Goal: Information Seeking & Learning: Check status

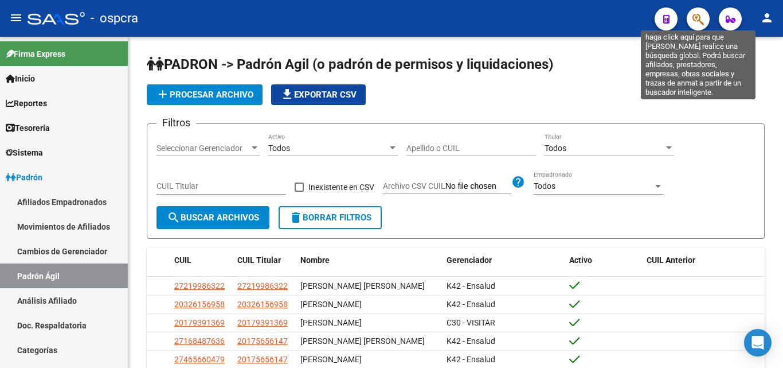
click at [696, 22] on icon "button" at bounding box center [698, 19] width 11 height 13
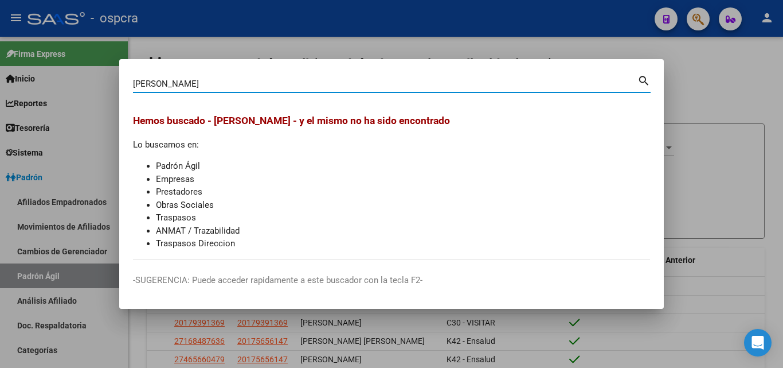
type input "minervini"
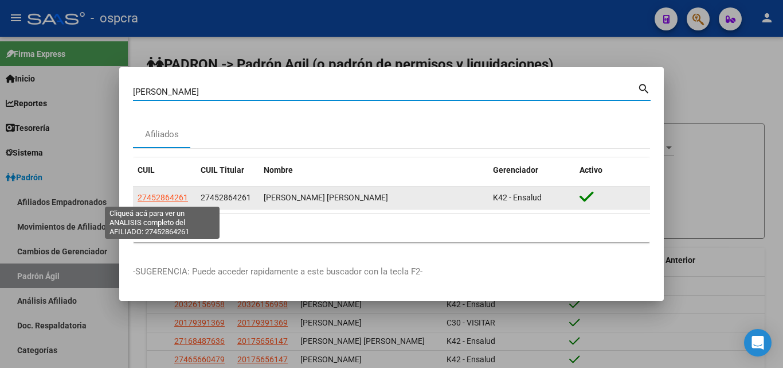
click at [159, 200] on span "27452864261" at bounding box center [163, 197] width 50 height 9
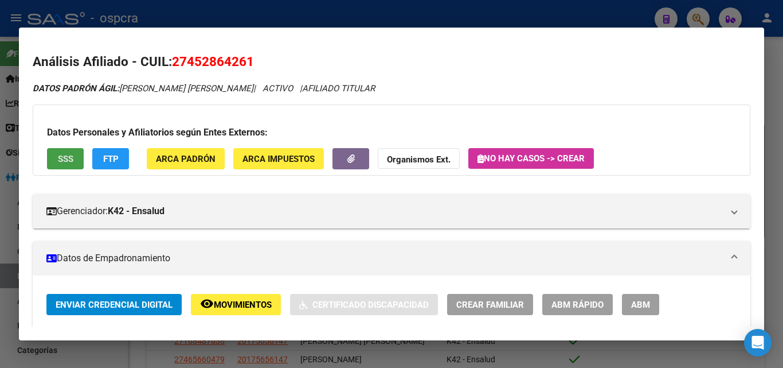
click at [65, 158] on span "SSS" at bounding box center [65, 159] width 15 height 10
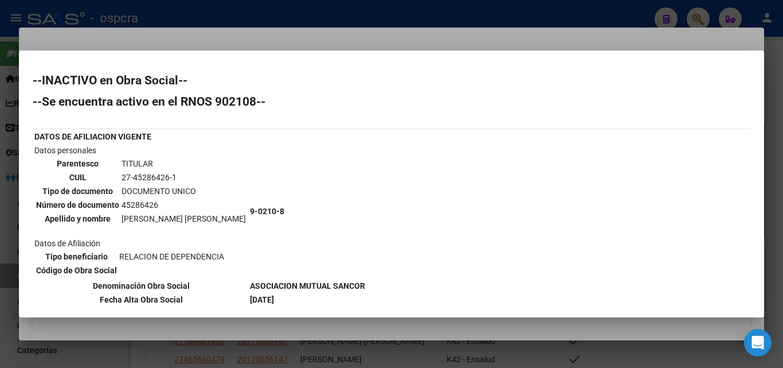
click at [1, 142] on div at bounding box center [391, 184] width 783 height 368
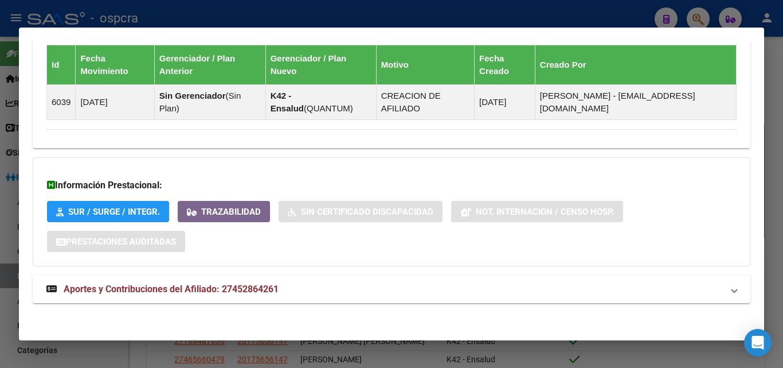
scroll to position [704, 0]
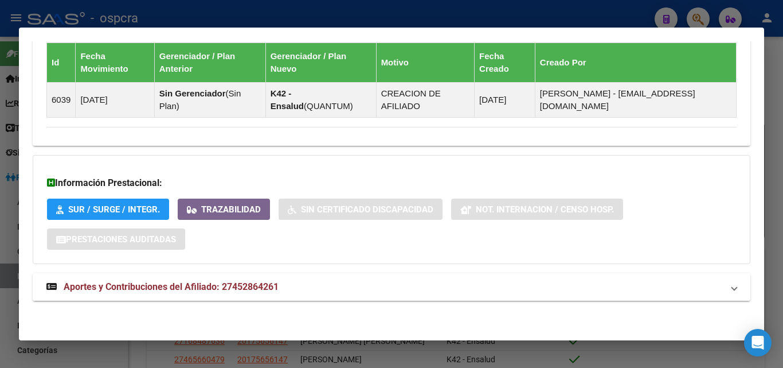
click at [181, 285] on span "Aportes y Contribuciones del Afiliado: 27452864261" at bounding box center [171, 286] width 215 height 11
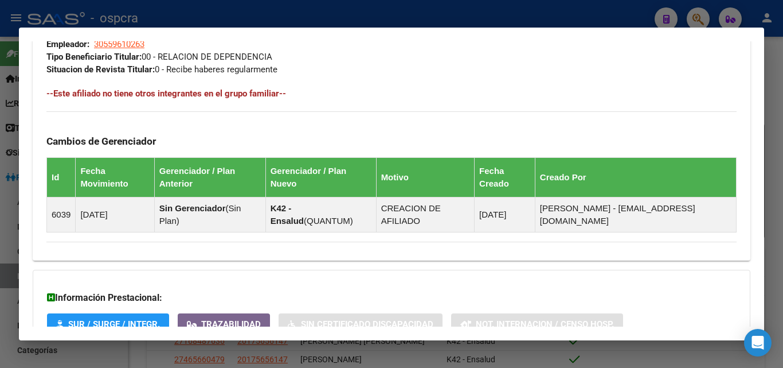
scroll to position [245, 0]
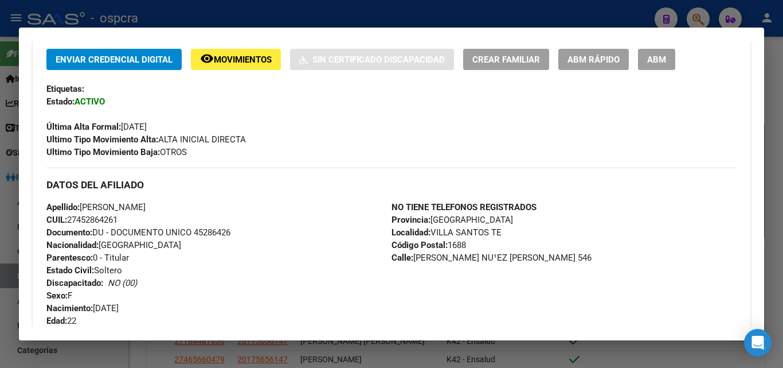
click at [0, 231] on div at bounding box center [391, 184] width 783 height 368
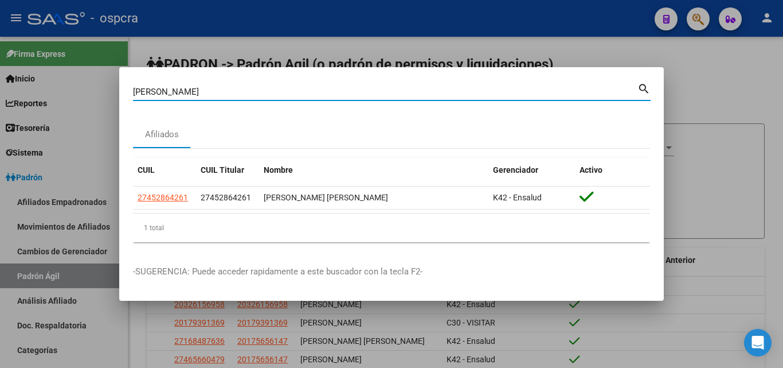
drag, startPoint x: 175, startPoint y: 93, endPoint x: 95, endPoint y: 105, distance: 81.7
click at [97, 104] on div "minervini Buscar (apellido, dni, cuil, nro traspaso, cuit, obra social) search …" at bounding box center [391, 184] width 783 height 368
type input "centeno"
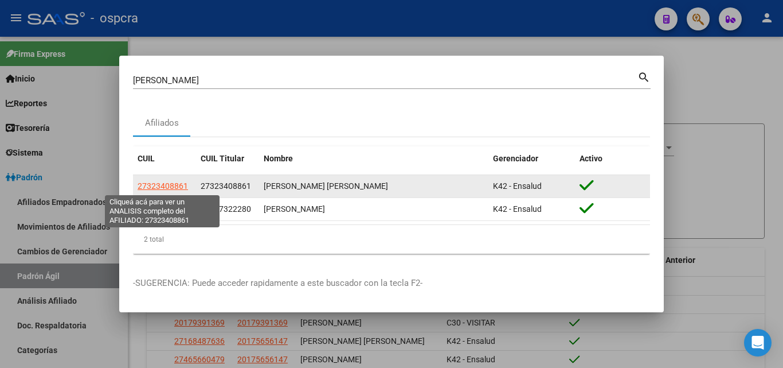
click at [165, 187] on span "27323408861" at bounding box center [163, 185] width 50 height 9
type textarea "27323408861"
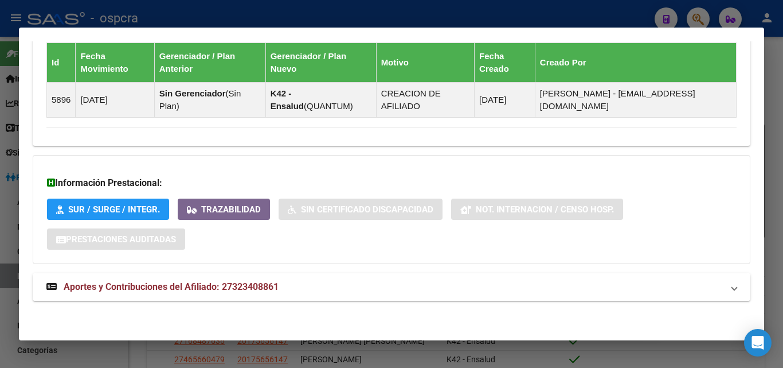
click at [219, 290] on span "Aportes y Contribuciones del Afiliado: 27323408861" at bounding box center [171, 286] width 215 height 11
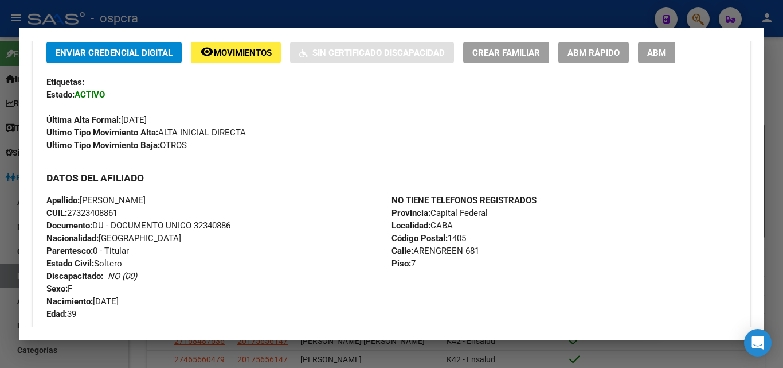
scroll to position [0, 0]
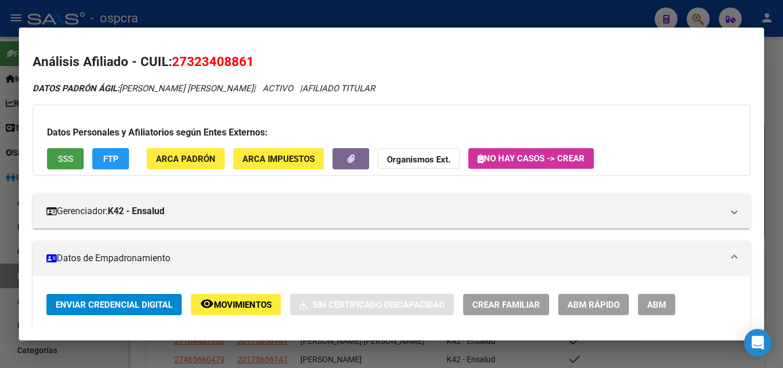
click at [51, 155] on button "SSS" at bounding box center [65, 158] width 37 height 21
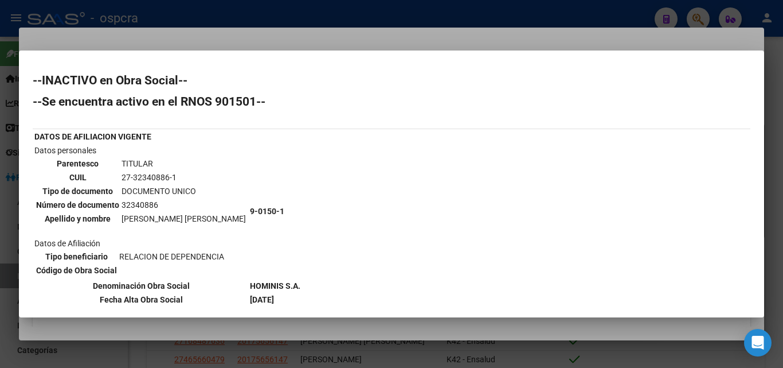
click at [1, 155] on div at bounding box center [391, 184] width 783 height 368
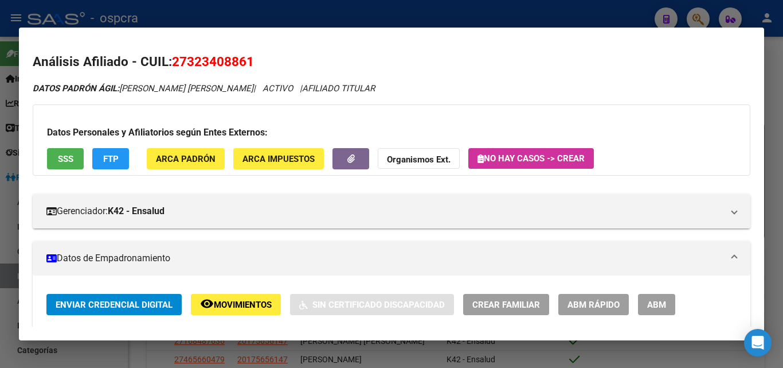
click at [2, 155] on div at bounding box center [391, 184] width 783 height 368
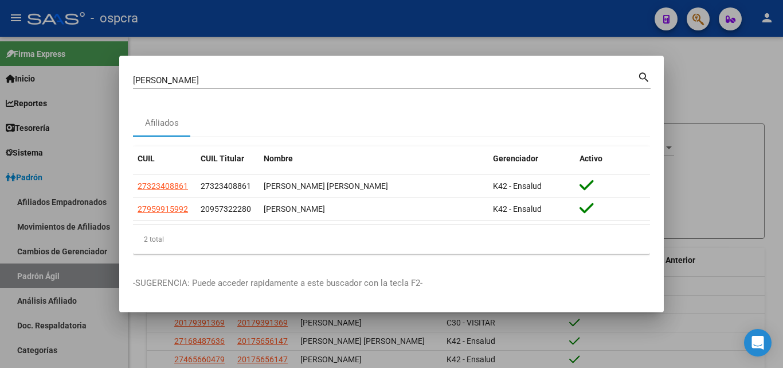
click at [783, 163] on div at bounding box center [391, 184] width 783 height 368
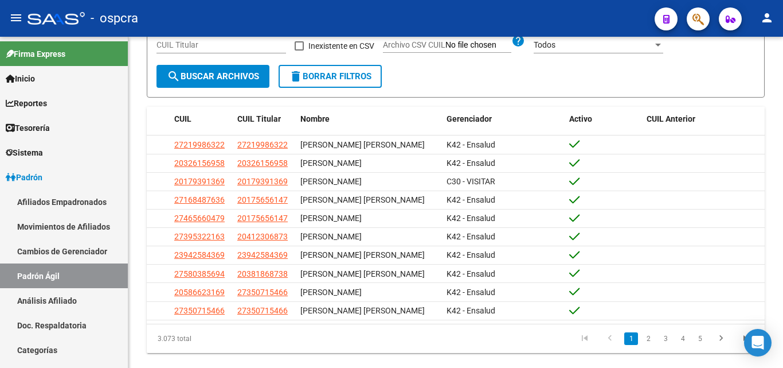
scroll to position [172, 0]
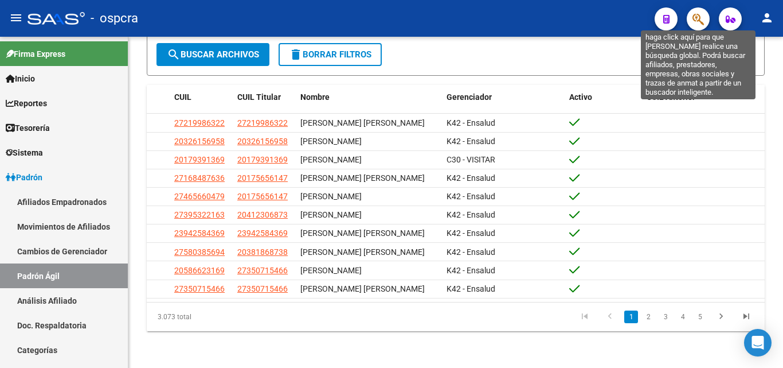
click at [700, 26] on icon "button" at bounding box center [698, 19] width 11 height 13
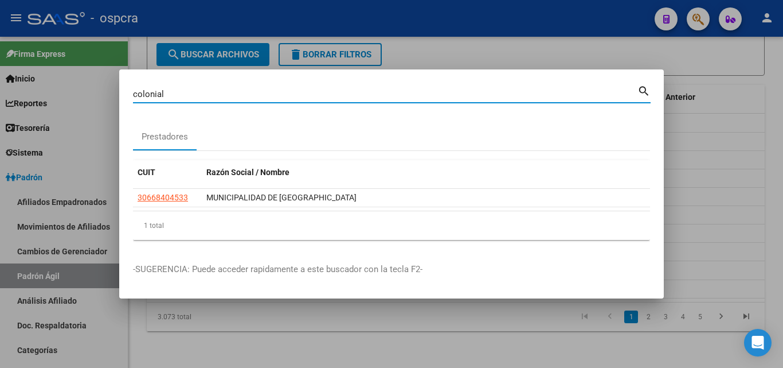
type input "colonia"
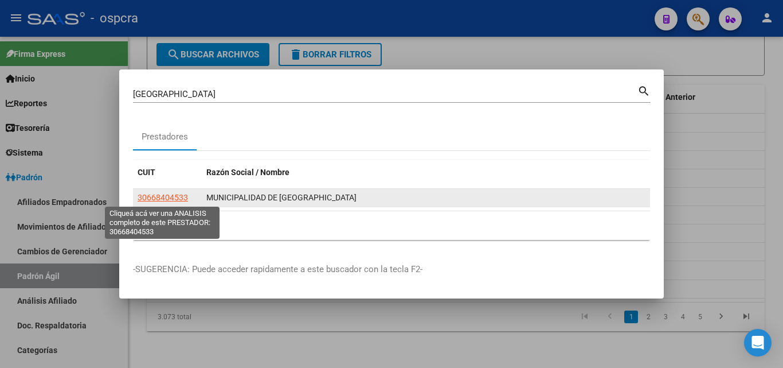
click at [175, 199] on span "30668404533" at bounding box center [163, 197] width 50 height 9
type textarea "30668404533"
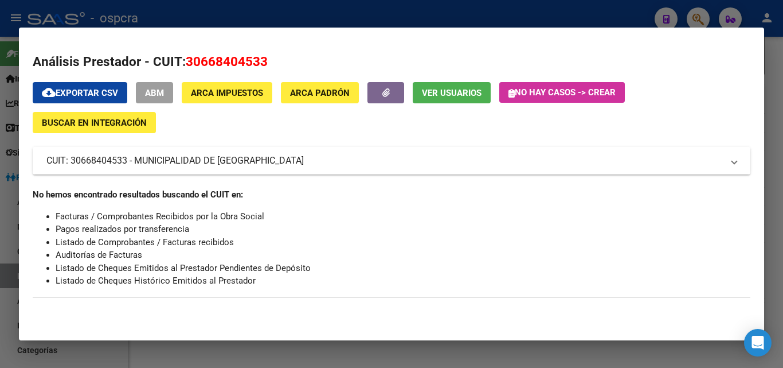
click at [197, 162] on mat-panel-title "CUIT: 30668404533 - MUNICIPALIDAD DE COLONIA TIROLESA" at bounding box center [384, 161] width 677 height 14
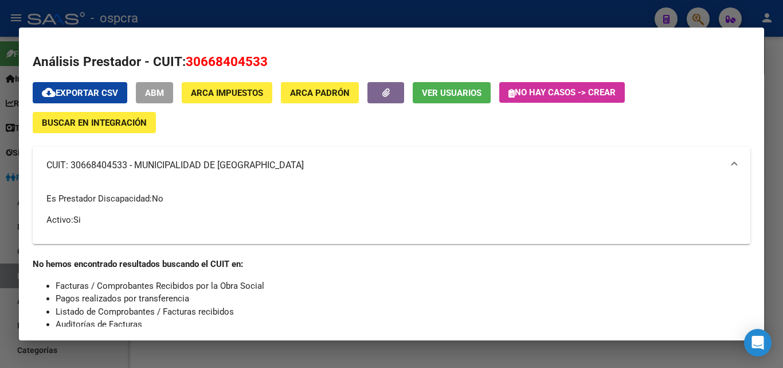
click at [0, 232] on div at bounding box center [391, 184] width 783 height 368
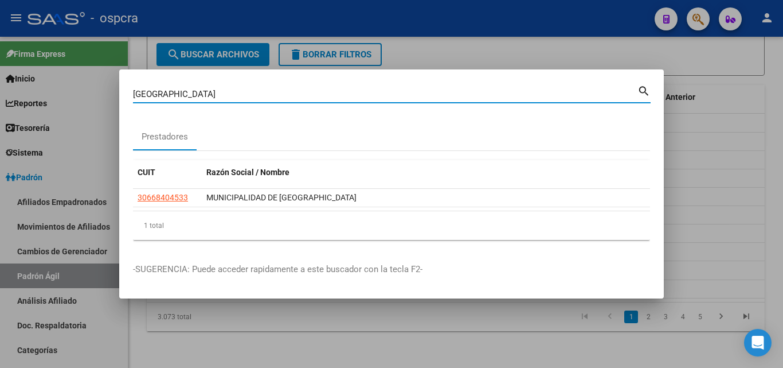
click at [170, 95] on input "colonia" at bounding box center [385, 94] width 505 height 10
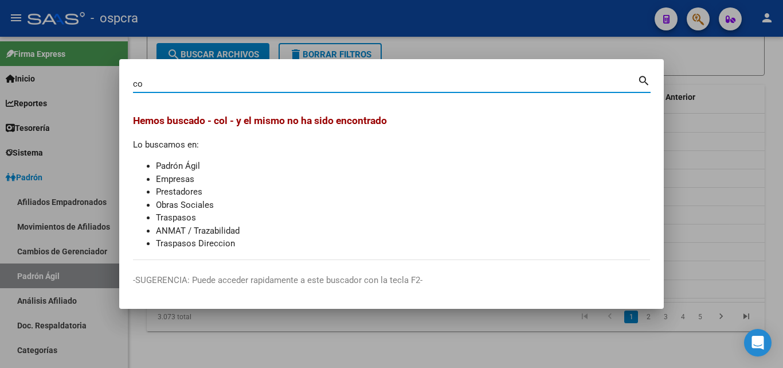
type input "c"
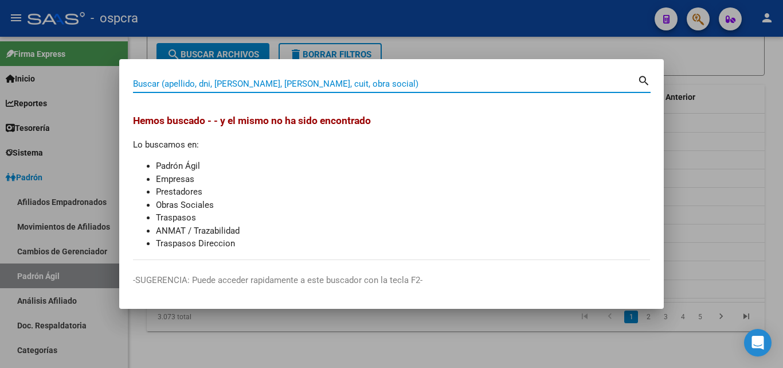
paste input "Cementerio Parque Colonial"
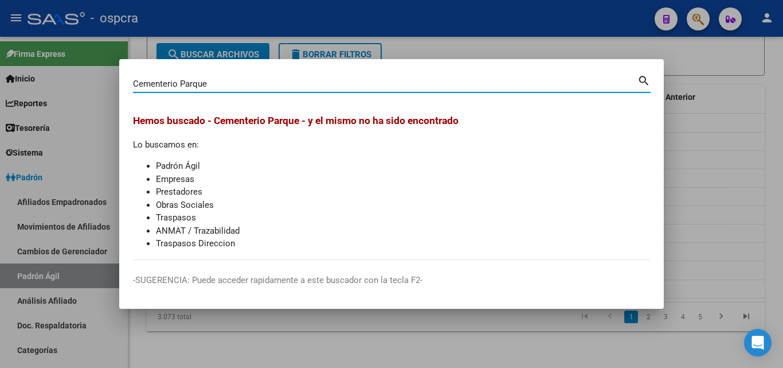
type input "Cementerio Parque"
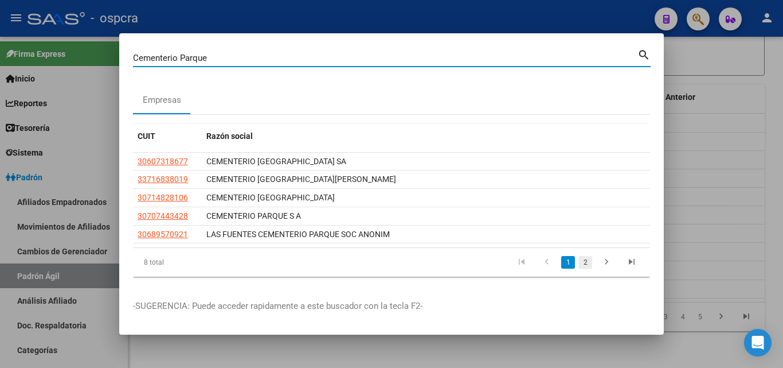
click at [586, 261] on link "2" at bounding box center [586, 262] width 14 height 13
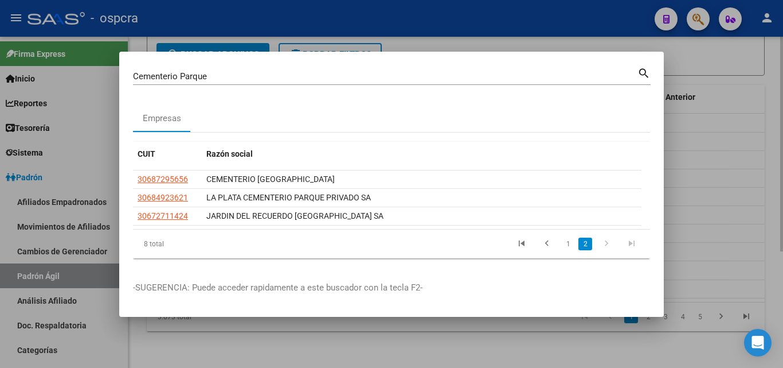
click at [222, 342] on div at bounding box center [391, 184] width 783 height 368
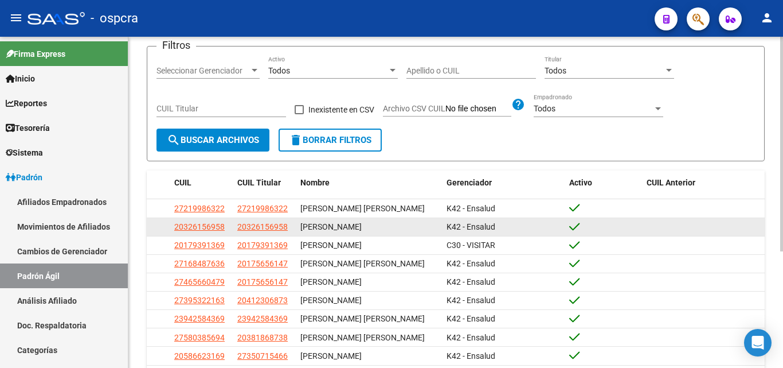
scroll to position [0, 0]
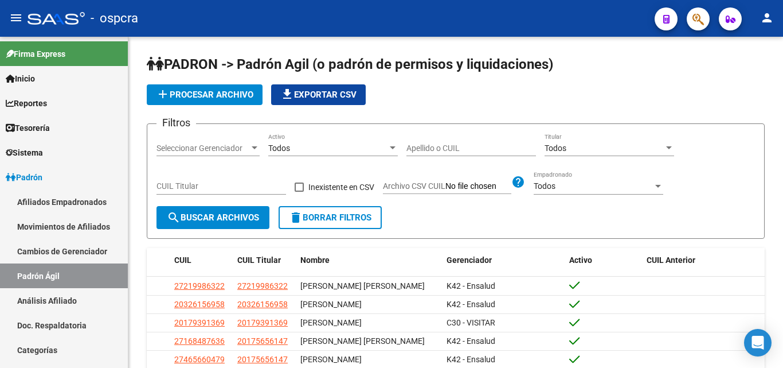
click at [696, 26] on span "button" at bounding box center [698, 19] width 11 height 24
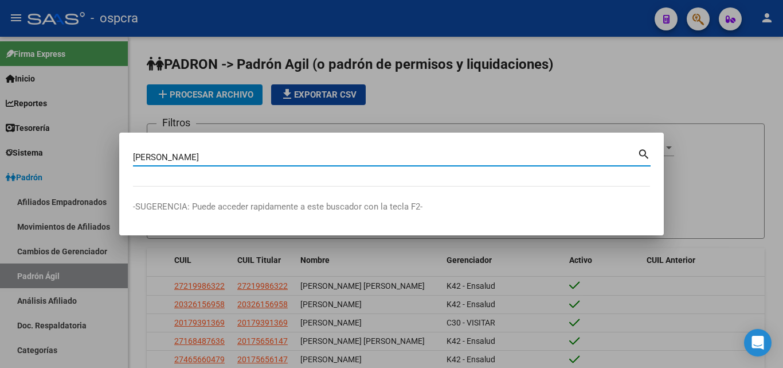
type input "arrieta"
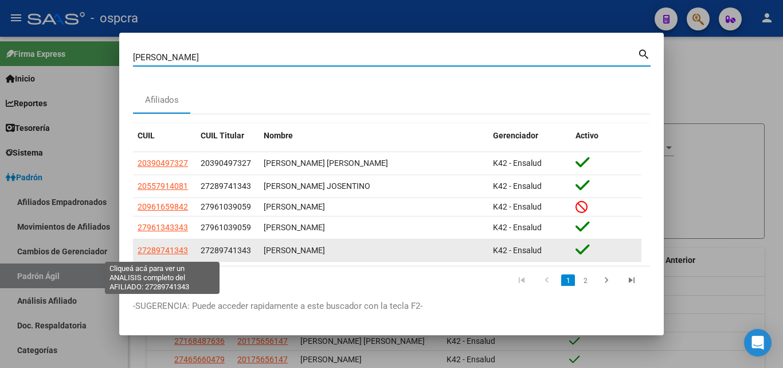
click at [177, 254] on span "27289741343" at bounding box center [163, 249] width 50 height 9
type textarea "27289741343"
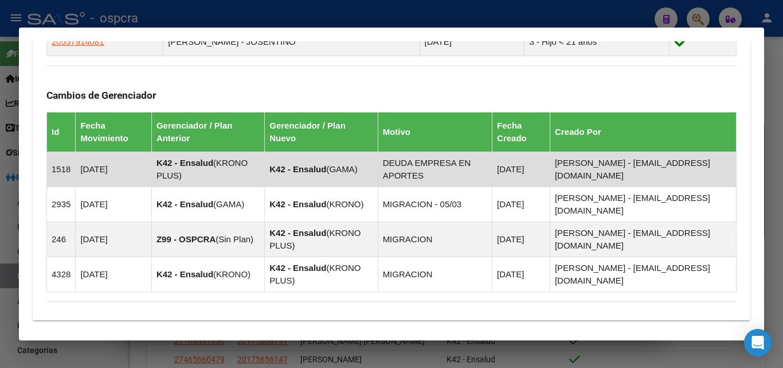
scroll to position [781, 0]
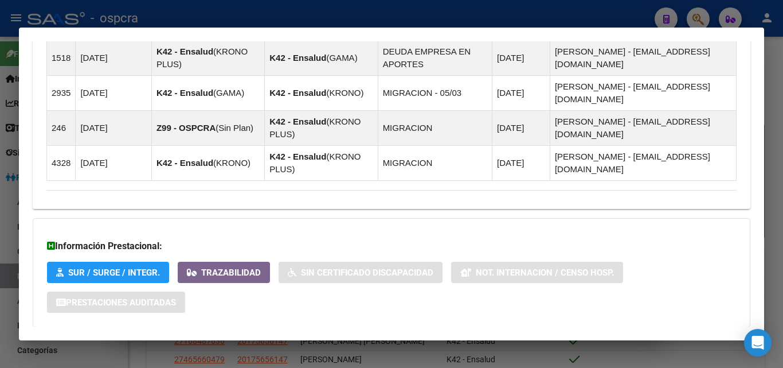
click at [189, 344] on span "Aportes y Contribuciones del Afiliado: 27289741343" at bounding box center [171, 349] width 215 height 11
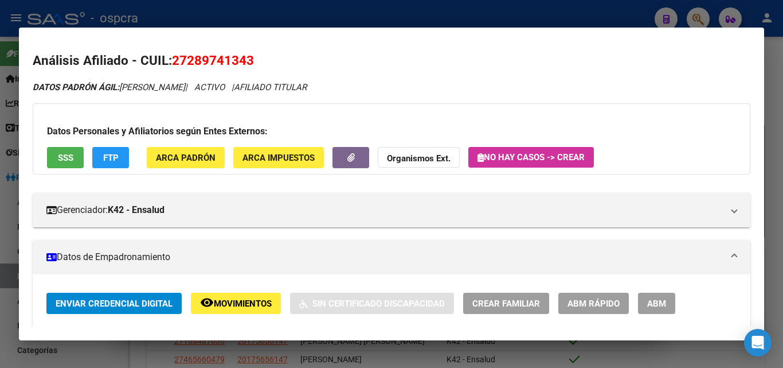
scroll to position [0, 0]
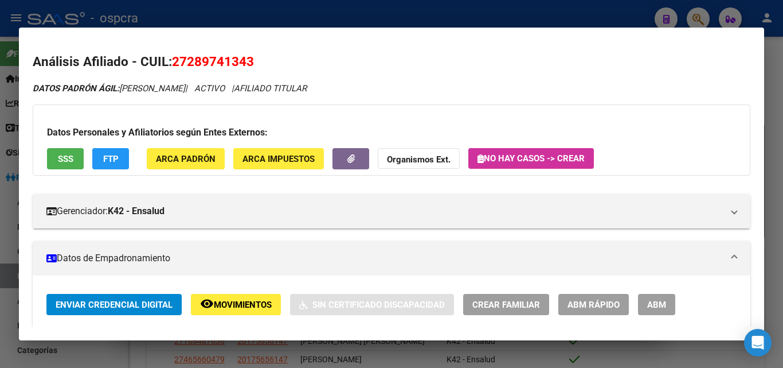
click at [0, 169] on div at bounding box center [391, 184] width 783 height 368
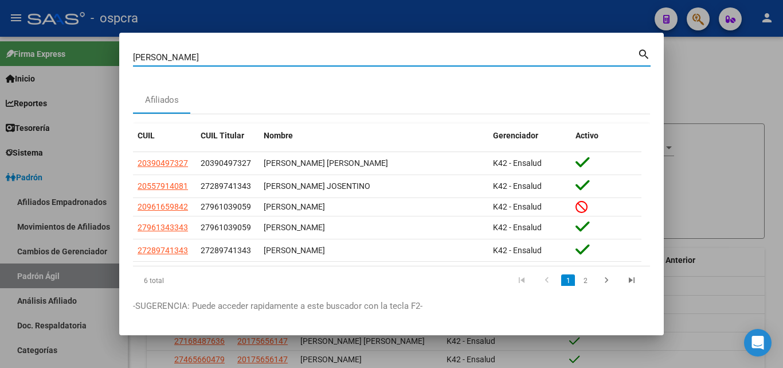
drag, startPoint x: 243, startPoint y: 63, endPoint x: 81, endPoint y: 79, distance: 161.9
click at [81, 79] on div "arrieta Buscar (apellido, dni, cuil, nro traspaso, cuit, obra social) search Af…" at bounding box center [391, 184] width 783 height 368
type input "colonial"
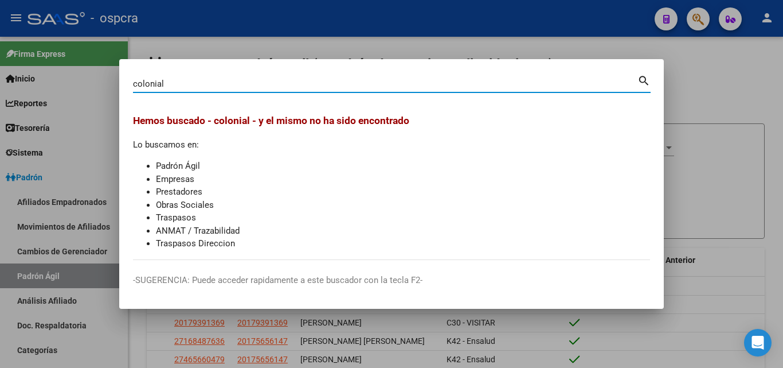
click at [229, 336] on div at bounding box center [391, 184] width 783 height 368
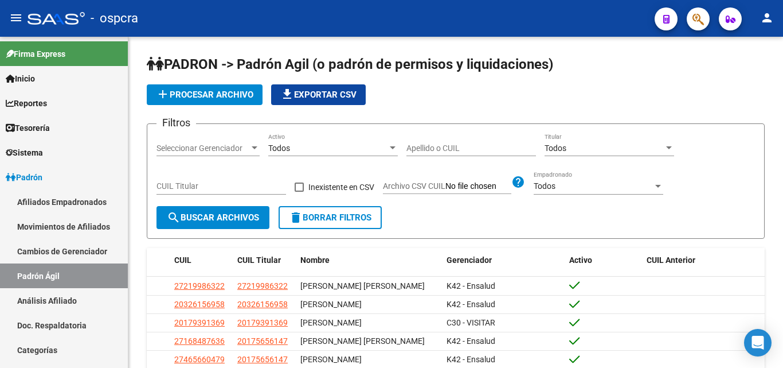
click at [711, 14] on mat-toolbar "menu - ospcra person" at bounding box center [391, 18] width 783 height 37
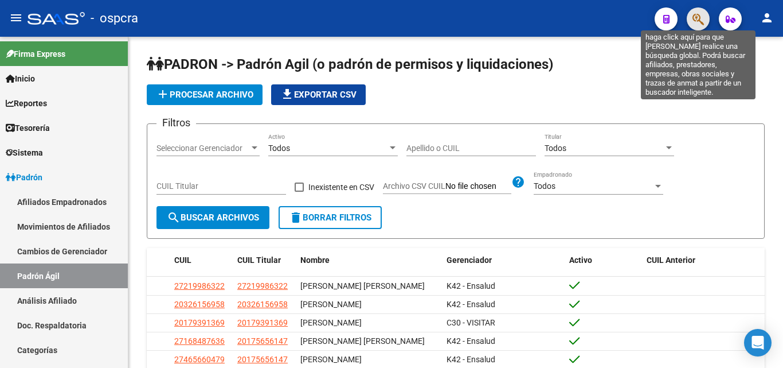
click at [702, 19] on icon "button" at bounding box center [698, 19] width 11 height 13
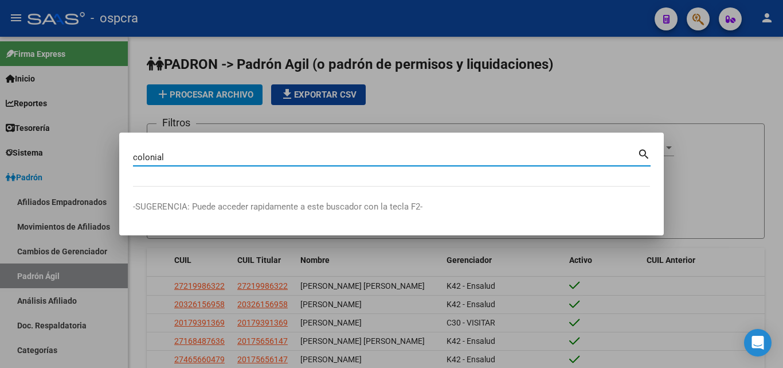
type input "colonial"
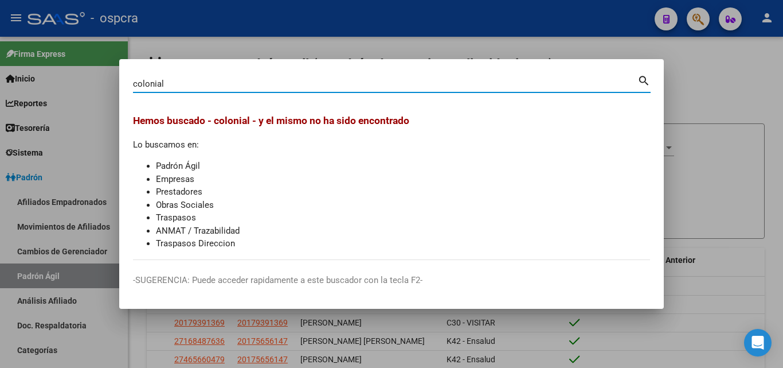
drag, startPoint x: 199, startPoint y: 85, endPoint x: 28, endPoint y: 91, distance: 171.5
click at [28, 91] on div "colonial Buscar (apellido, dni, cuil, nro traspaso, cuit, obra social) search H…" at bounding box center [391, 184] width 783 height 368
type input "colonial"
drag, startPoint x: 181, startPoint y: 87, endPoint x: 85, endPoint y: 85, distance: 96.4
click at [85, 85] on div "colonial Buscar (apellido, dni, cuil, nro traspaso, cuit, obra social) search H…" at bounding box center [391, 184] width 783 height 368
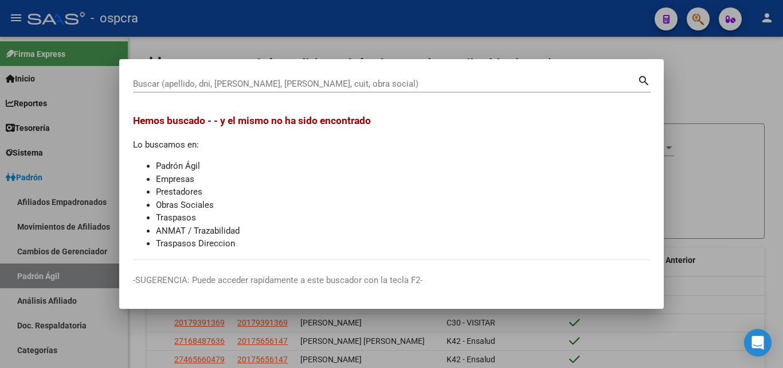
click at [748, 193] on div at bounding box center [391, 184] width 783 height 368
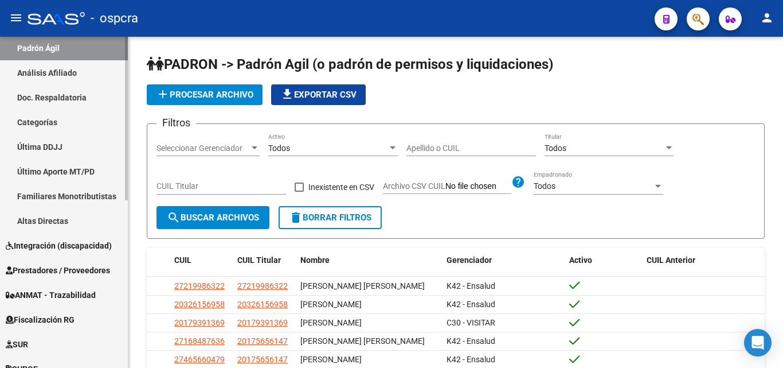
scroll to position [229, 0]
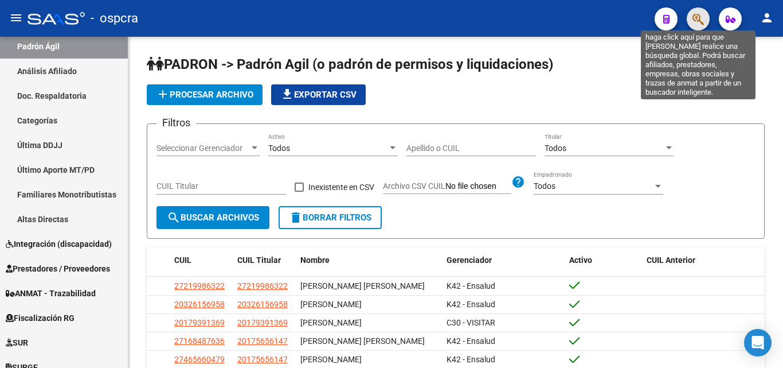
click at [699, 18] on icon "button" at bounding box center [698, 19] width 11 height 13
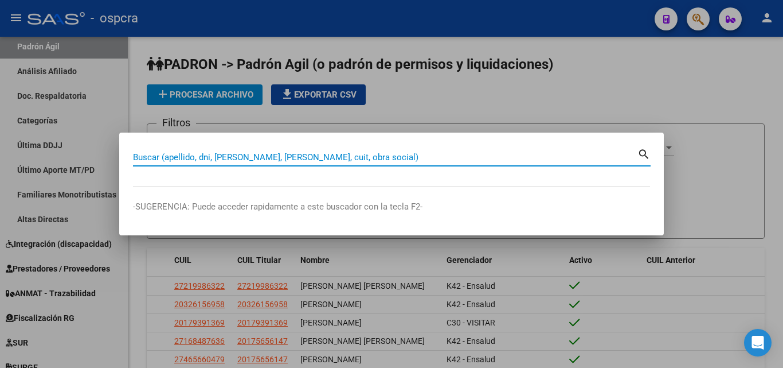
paste input "33-70703241-9"
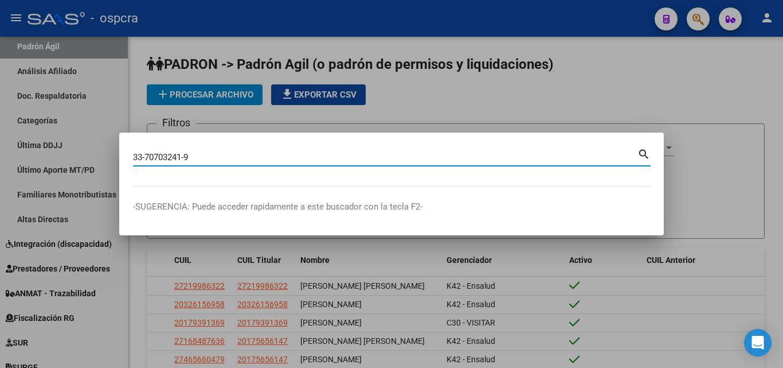
type input "33707032419"
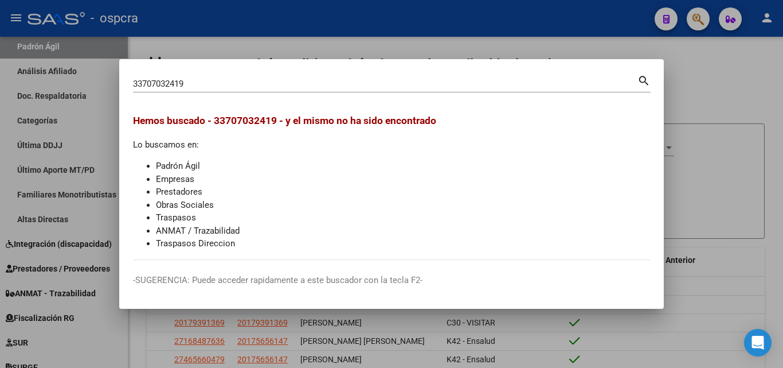
drag, startPoint x: 189, startPoint y: 77, endPoint x: 161, endPoint y: 85, distance: 29.2
click at [146, 85] on div "33707032419 Buscar (apellido, dni, cuil, nro traspaso, cuit, obra social)" at bounding box center [385, 83] width 505 height 17
drag, startPoint x: 198, startPoint y: 82, endPoint x: 87, endPoint y: 101, distance: 112.8
click at [88, 101] on div "33707032419 Buscar (apellido, dni, cuil, nro traspaso, cuit, obra social) searc…" at bounding box center [391, 184] width 783 height 368
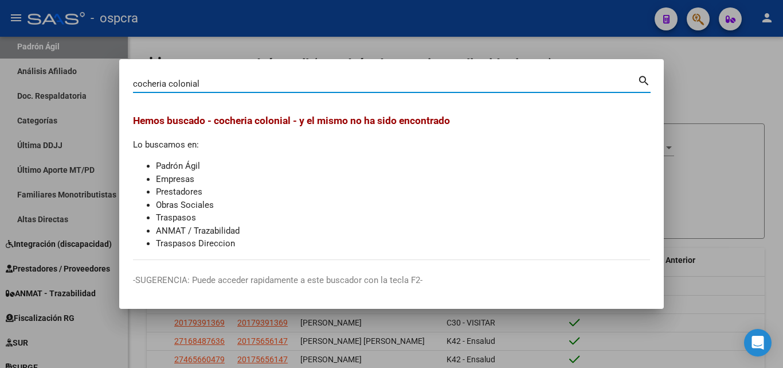
type input "cocheria colonial"
drag, startPoint x: 209, startPoint y: 77, endPoint x: 74, endPoint y: 93, distance: 135.6
click at [74, 93] on div "cocheria colonial Buscar (apellido, dni, cuil, nro traspaso, cuit, obra social)…" at bounding box center [391, 184] width 783 height 368
drag, startPoint x: 206, startPoint y: 83, endPoint x: 122, endPoint y: 83, distance: 84.3
click at [122, 83] on mat-dialog-content "cocheria colonial Buscar (apellido, dni, cuil, nro traspaso, cuit, obra social)…" at bounding box center [391, 166] width 545 height 187
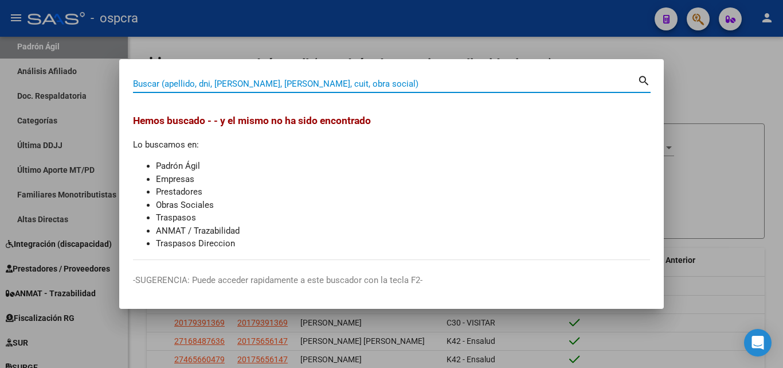
paste input "33-70703241-9"
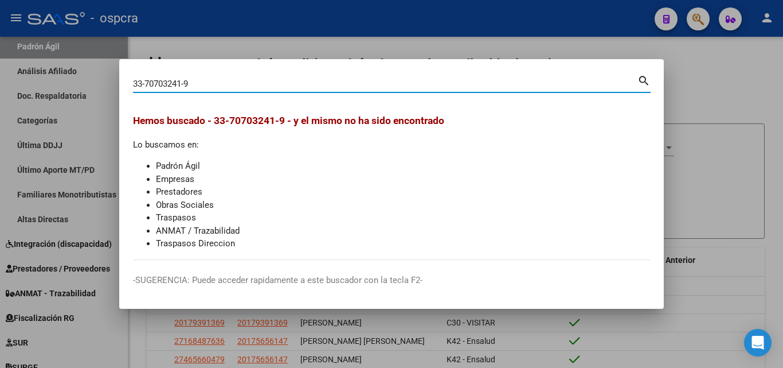
click at [147, 83] on input "33-70703241-9" at bounding box center [385, 84] width 505 height 10
click at [185, 85] on input "3370703241-9" at bounding box center [385, 84] width 505 height 10
click at [215, 80] on input "33707032419" at bounding box center [385, 84] width 505 height 10
type input "3"
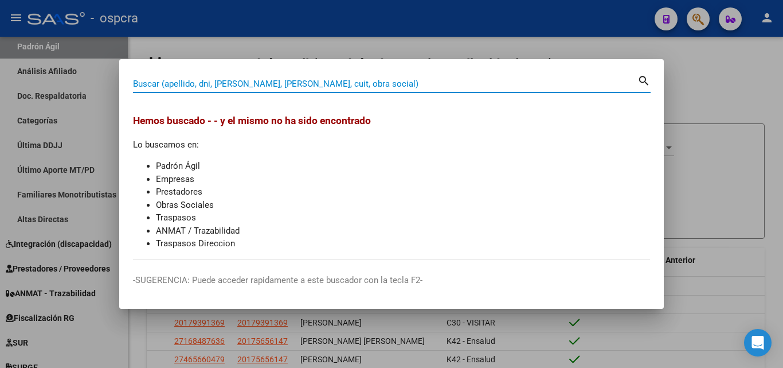
paste input "33-70703241-9"
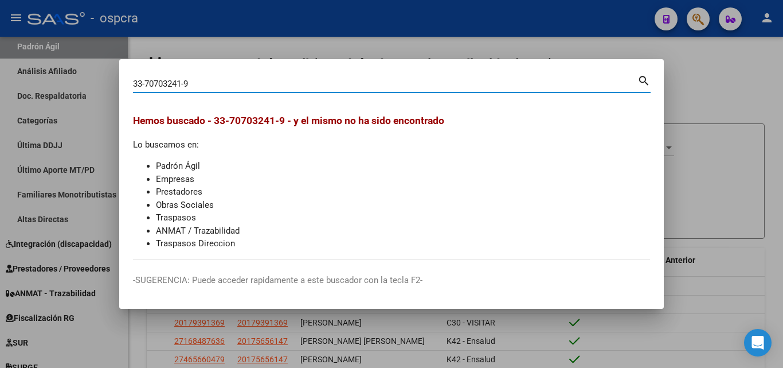
click at [147, 82] on input "33-70703241-9" at bounding box center [385, 84] width 505 height 10
click at [186, 80] on input "3370703241-9" at bounding box center [385, 84] width 505 height 10
type input "33707032419"
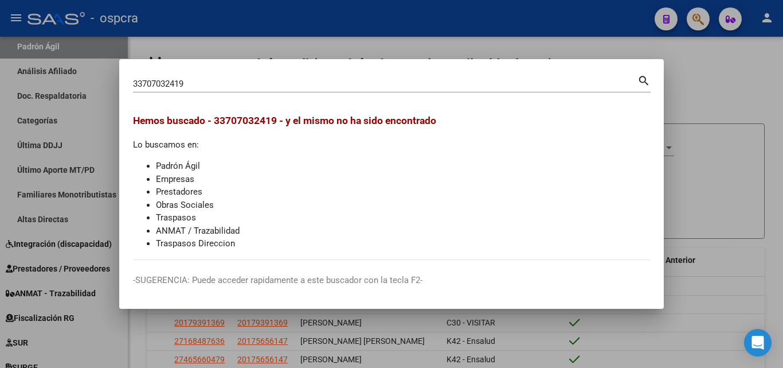
click at [729, 121] on div at bounding box center [391, 184] width 783 height 368
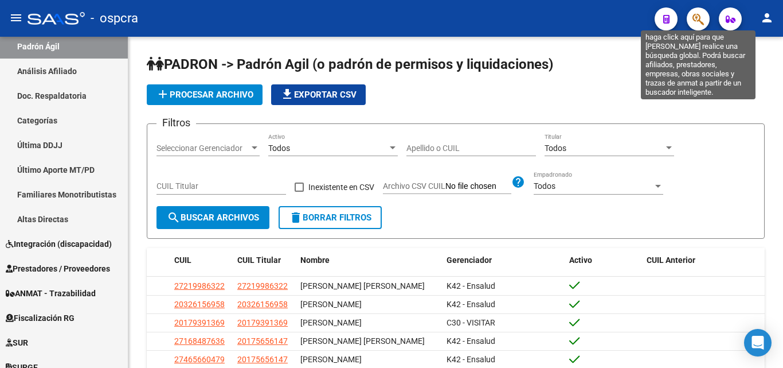
click at [702, 19] on icon "button" at bounding box center [698, 19] width 11 height 13
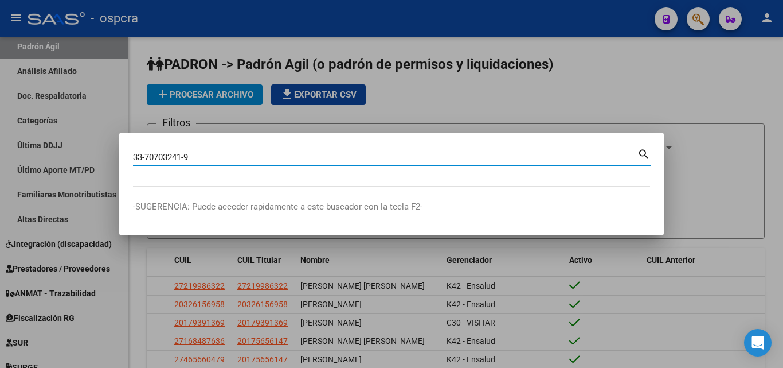
click at [146, 155] on input "33-70703241-9" at bounding box center [385, 157] width 505 height 10
click at [184, 156] on input "3370703241-9" at bounding box center [385, 157] width 505 height 10
type input "33707032419"
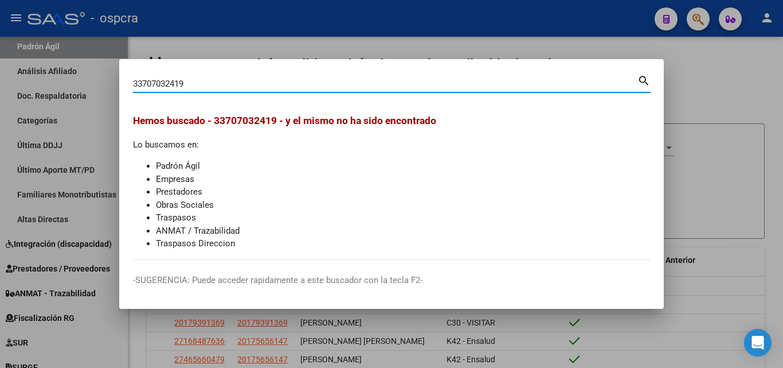
click at [749, 262] on div at bounding box center [391, 184] width 783 height 368
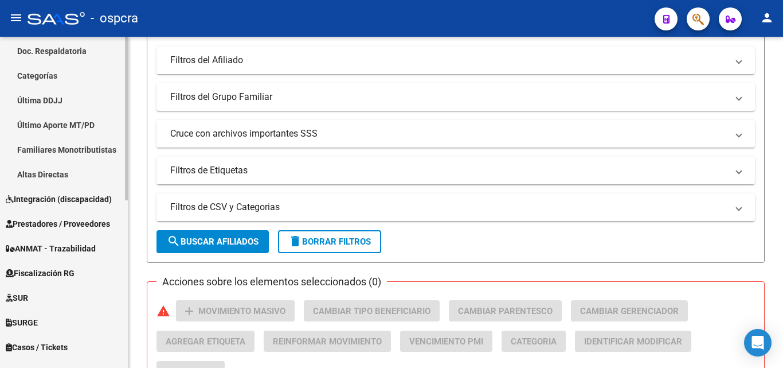
scroll to position [339, 0]
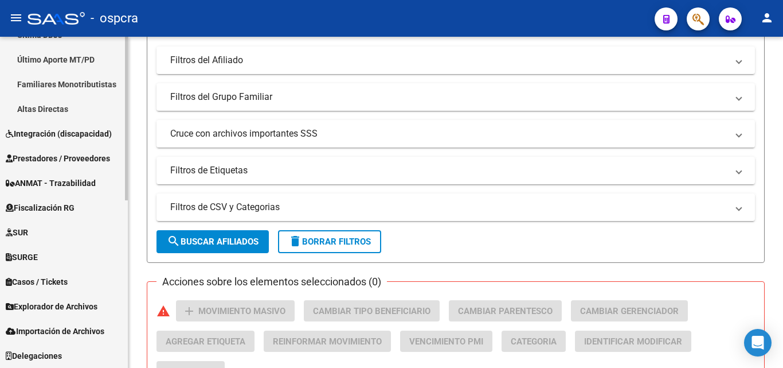
click at [75, 305] on span "Explorador de Archivos" at bounding box center [52, 306] width 92 height 13
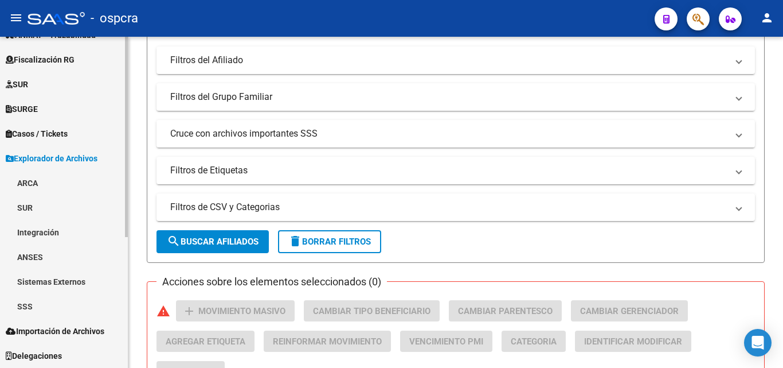
scroll to position [216, 0]
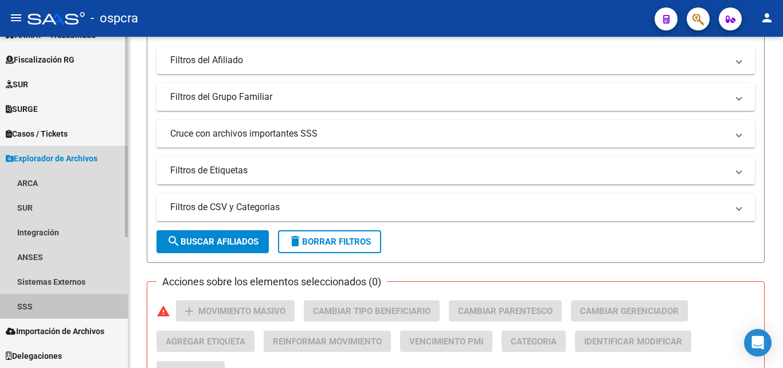
click at [29, 305] on link "SSS" at bounding box center [64, 306] width 128 height 25
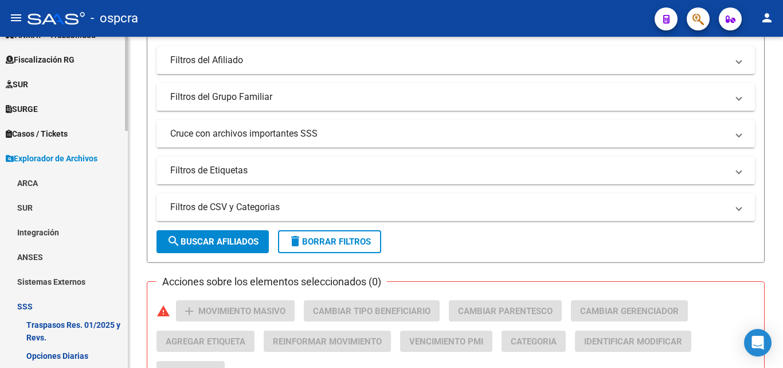
click at [48, 179] on link "ARCA" at bounding box center [64, 182] width 128 height 25
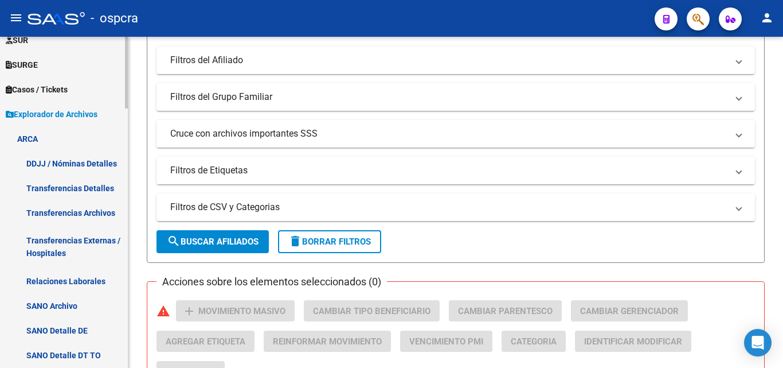
scroll to position [331, 0]
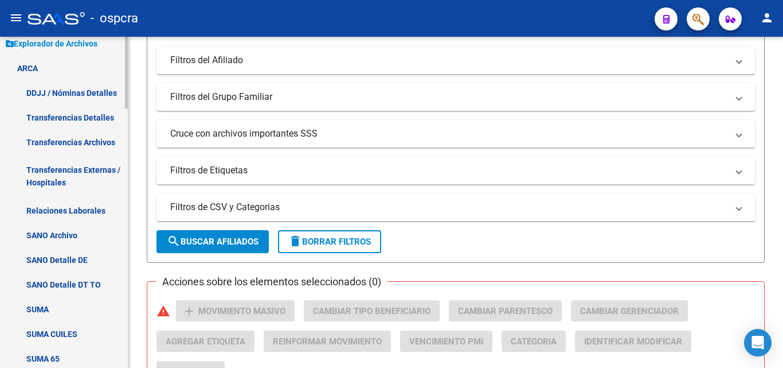
click at [85, 211] on link "Relaciones Laborales" at bounding box center [64, 210] width 128 height 25
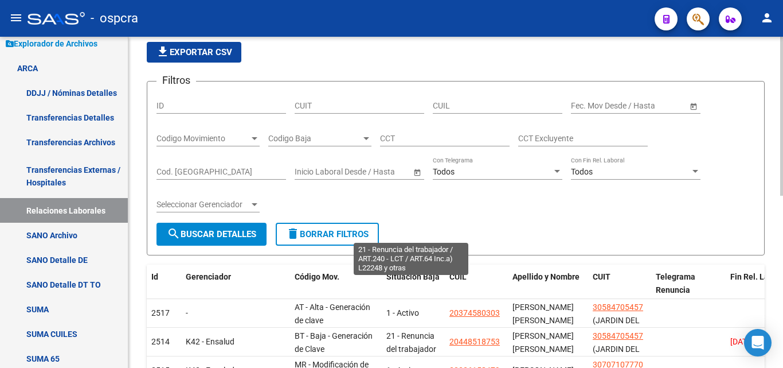
scroll to position [287, 0]
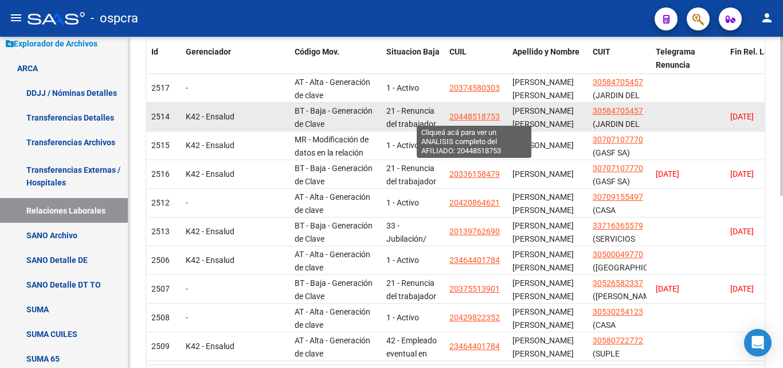
click at [479, 115] on span "20448518753" at bounding box center [475, 116] width 50 height 9
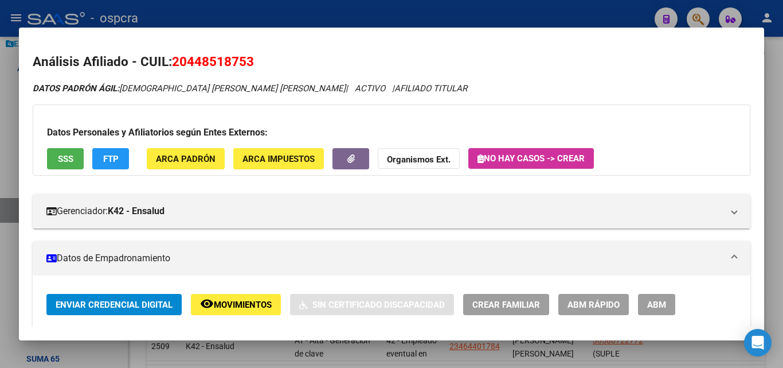
click at [0, 136] on div at bounding box center [391, 184] width 783 height 368
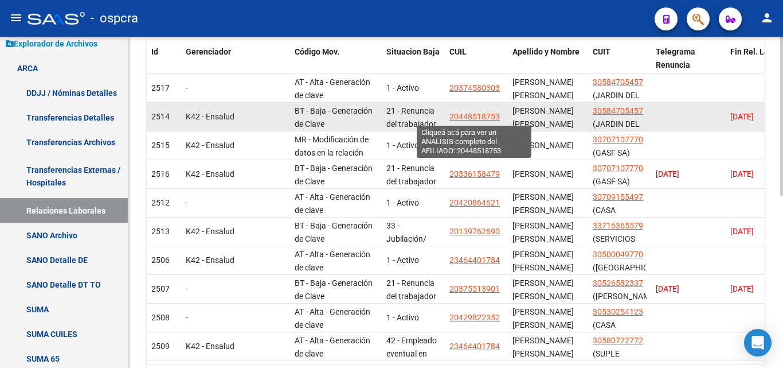
click at [482, 118] on span "20448518753" at bounding box center [475, 116] width 50 height 9
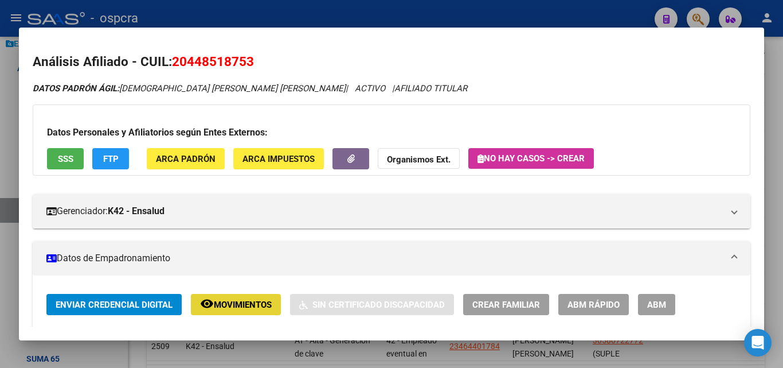
click at [242, 312] on button "remove_red_eye Movimientos" at bounding box center [236, 304] width 90 height 21
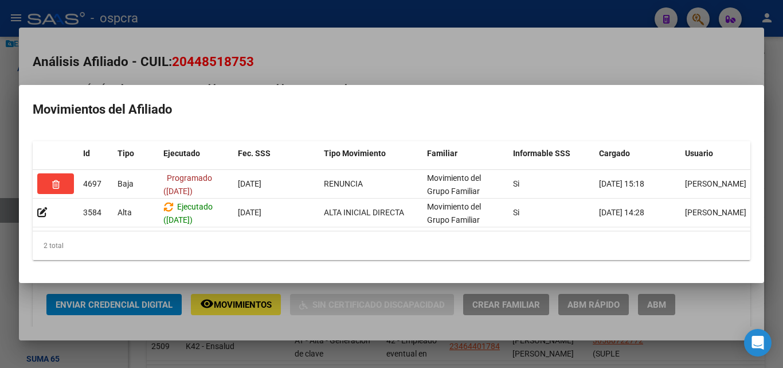
click at [0, 77] on div at bounding box center [391, 184] width 783 height 368
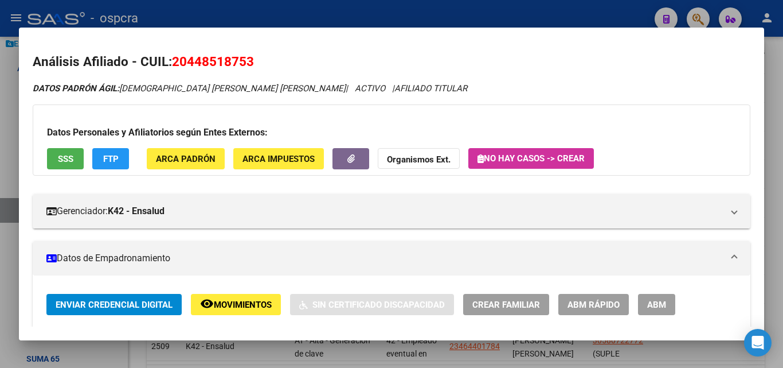
click at [0, 77] on div at bounding box center [391, 184] width 783 height 368
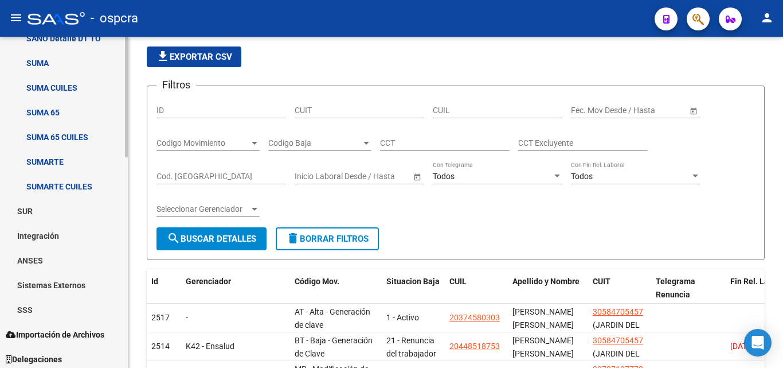
scroll to position [580, 0]
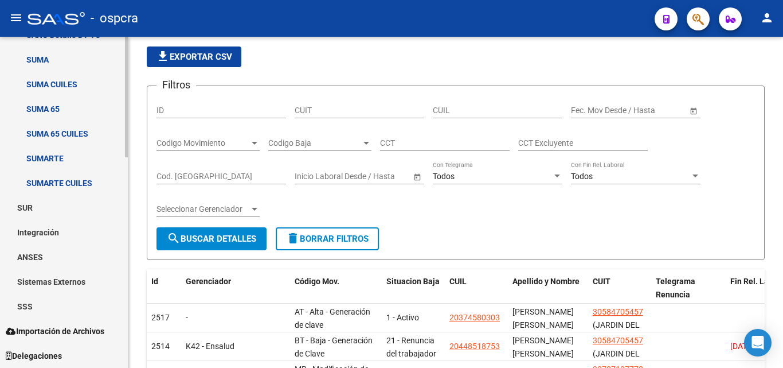
click at [52, 308] on link "SSS" at bounding box center [64, 306] width 128 height 25
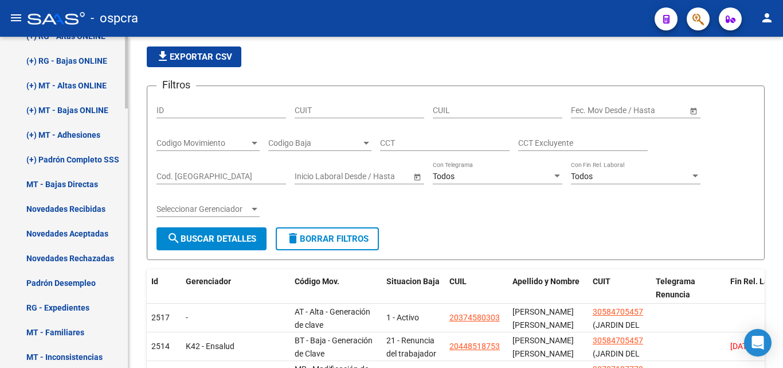
click at [80, 158] on link "(+) Padrón Completo SSS" at bounding box center [64, 159] width 128 height 25
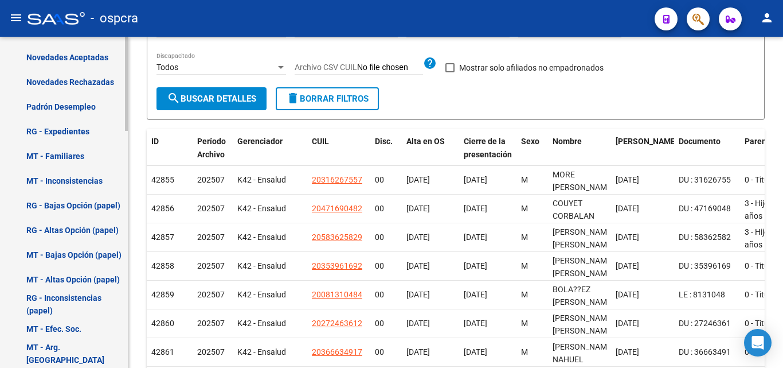
scroll to position [718, 0]
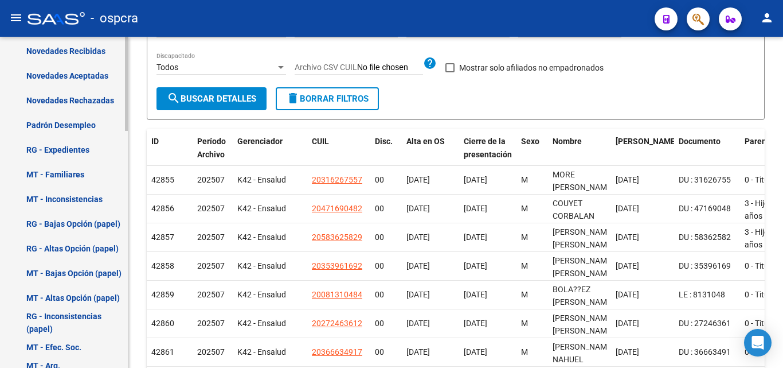
click at [79, 123] on link "Padrón Desempleo" at bounding box center [64, 124] width 128 height 25
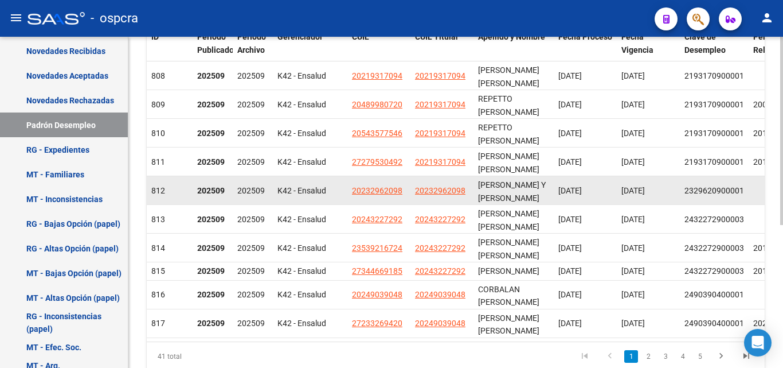
scroll to position [229, 0]
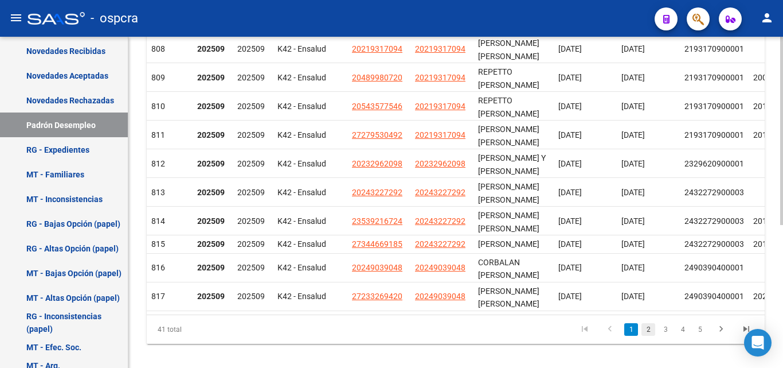
click at [649, 335] on link "2" at bounding box center [649, 329] width 14 height 13
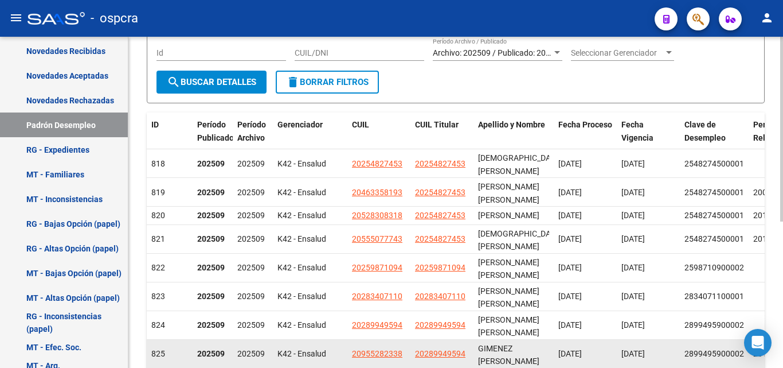
scroll to position [0, 0]
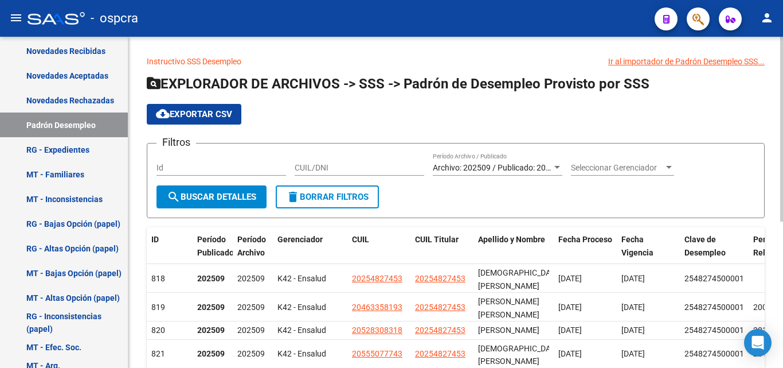
click at [555, 160] on div "Archivo: 202509 / Publicado: 202508 Período Archivo / Publicado" at bounding box center [498, 164] width 130 height 23
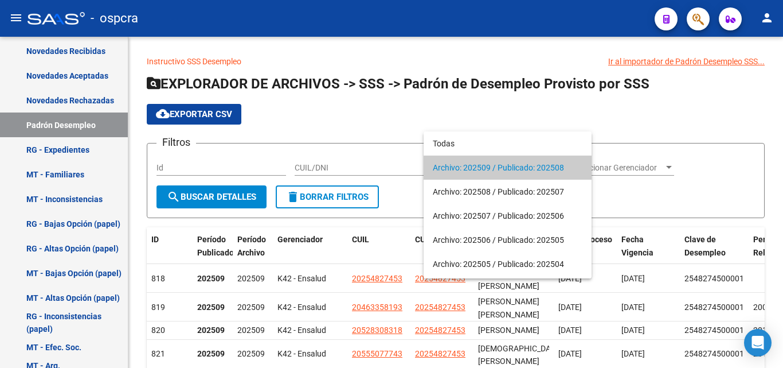
click at [701, 148] on div at bounding box center [391, 184] width 783 height 368
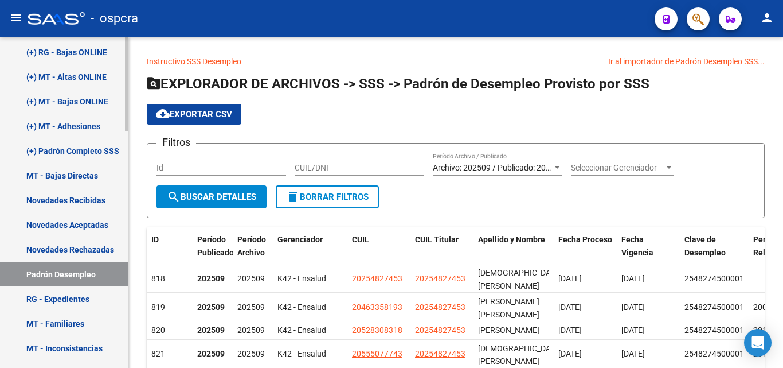
scroll to position [661, 0]
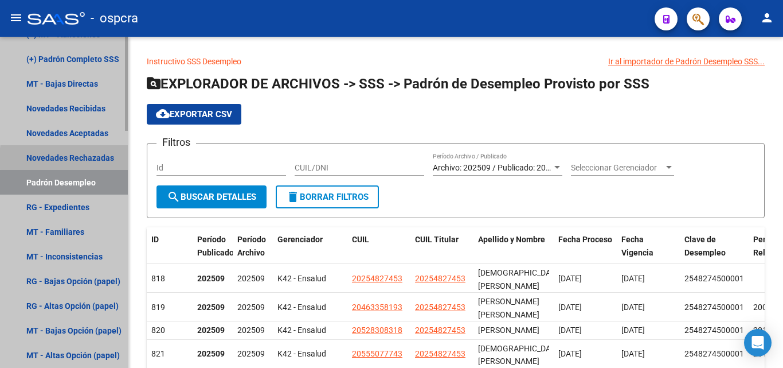
click at [100, 158] on link "Novedades Rechazadas" at bounding box center [64, 157] width 128 height 25
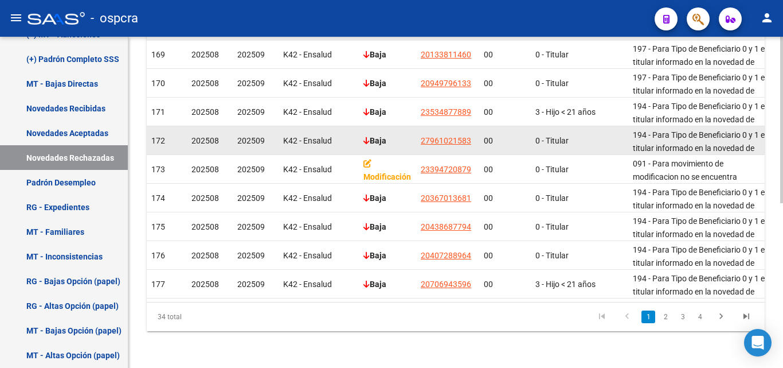
scroll to position [327, 0]
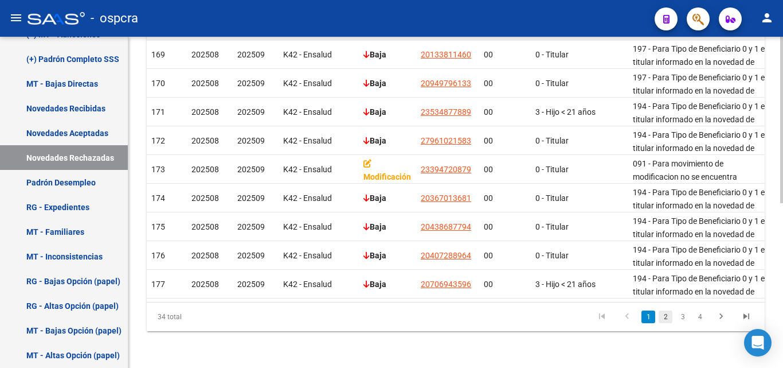
click at [669, 317] on link "2" at bounding box center [666, 316] width 14 height 13
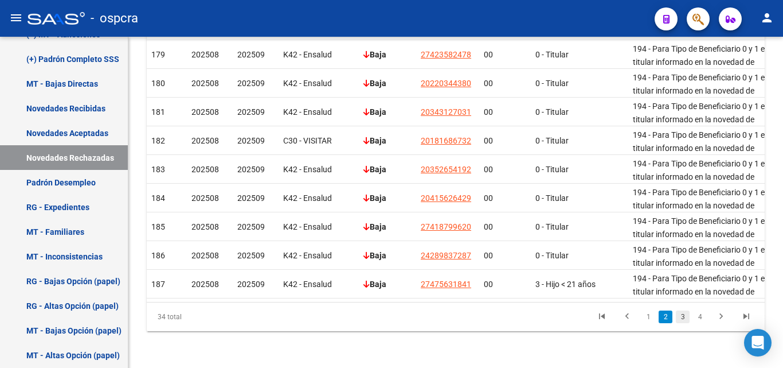
click at [684, 319] on link "3" at bounding box center [683, 316] width 14 height 13
click at [702, 319] on link "4" at bounding box center [700, 316] width 14 height 13
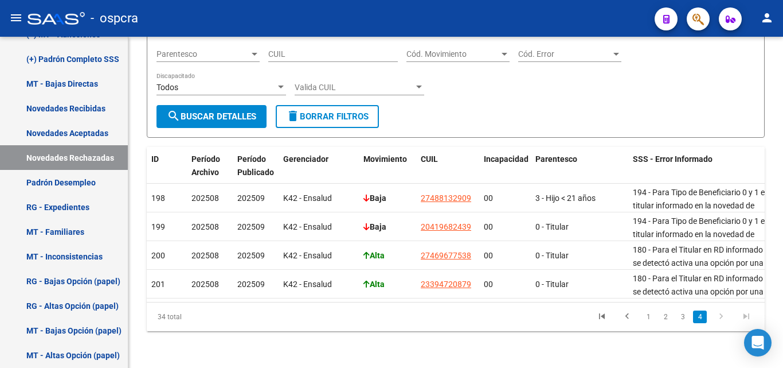
scroll to position [155, 0]
click at [645, 316] on link "1" at bounding box center [649, 316] width 14 height 13
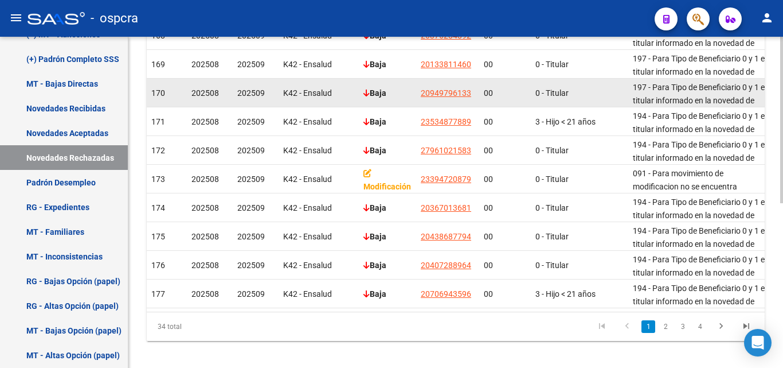
scroll to position [327, 0]
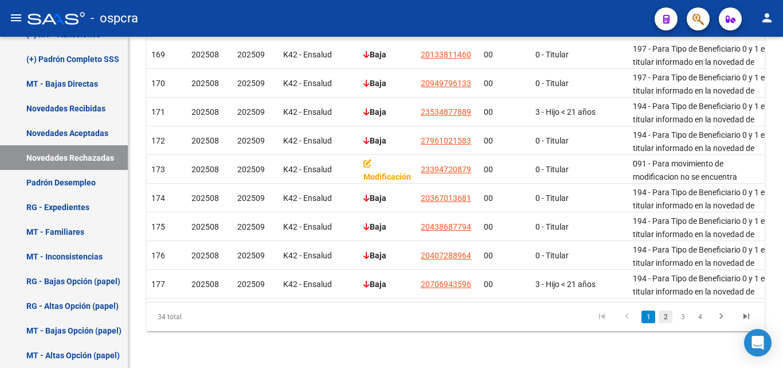
click at [668, 321] on link "2" at bounding box center [666, 316] width 14 height 13
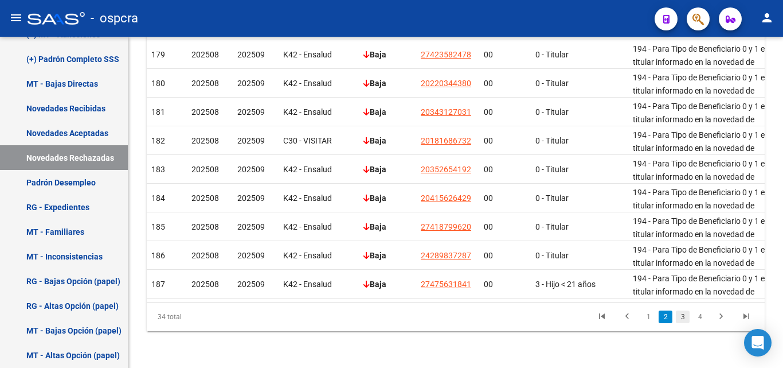
click at [689, 316] on link "3" at bounding box center [683, 316] width 14 height 13
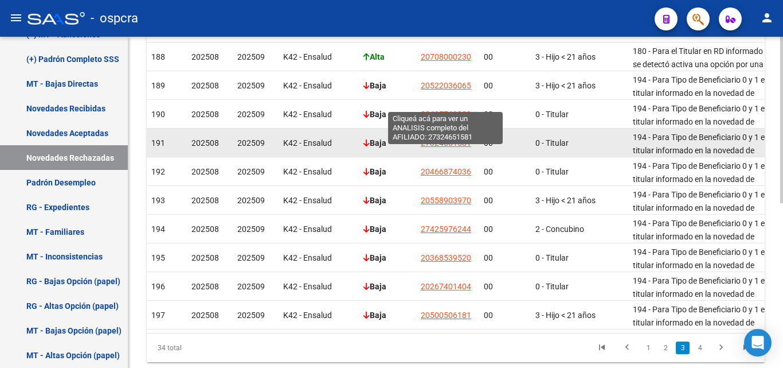
scroll to position [270, 0]
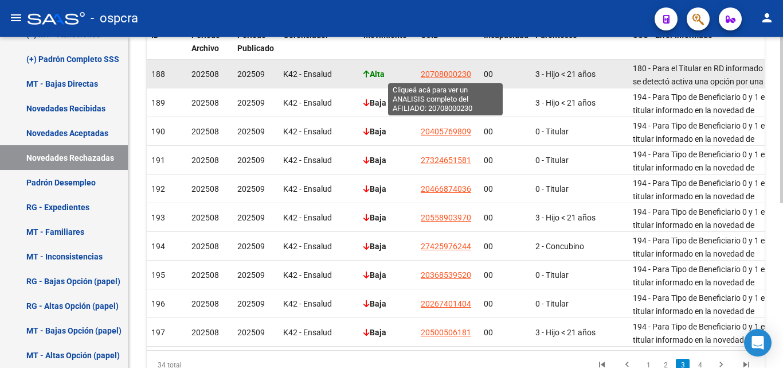
click at [441, 75] on span "20708000230" at bounding box center [446, 73] width 50 height 9
type textarea "20708000230"
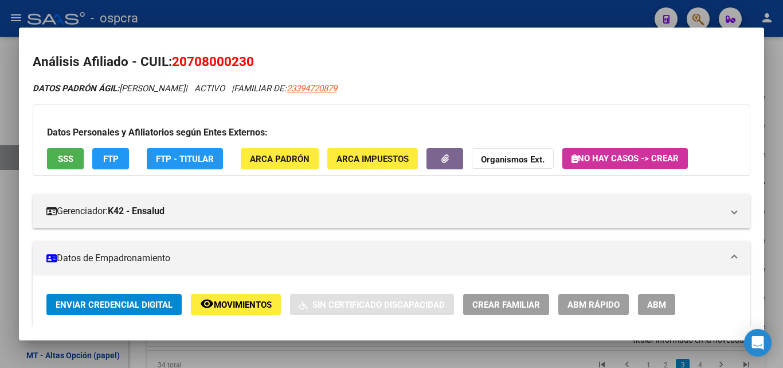
click at [1, 106] on div at bounding box center [391, 184] width 783 height 368
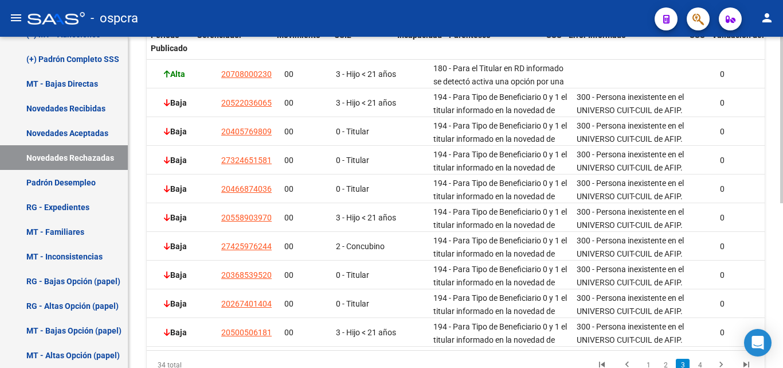
scroll to position [0, 0]
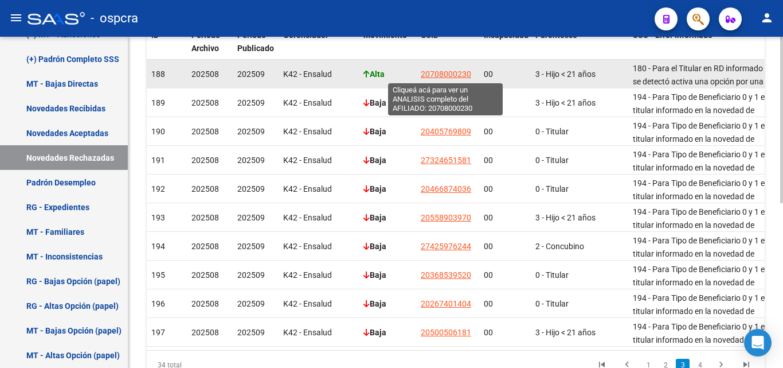
click at [464, 76] on span "20708000230" at bounding box center [446, 73] width 50 height 9
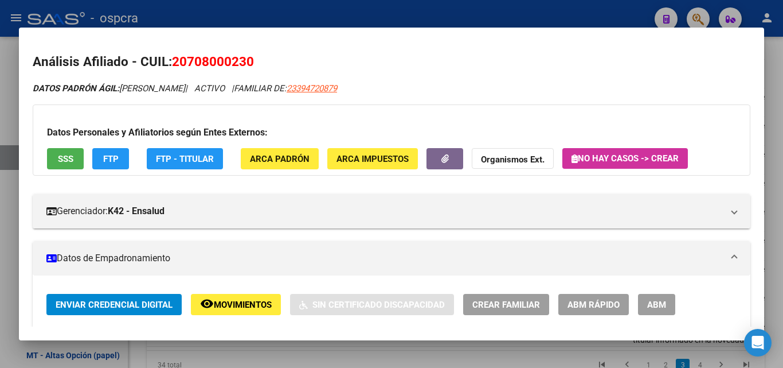
click at [60, 161] on span "SSS" at bounding box center [65, 159] width 15 height 10
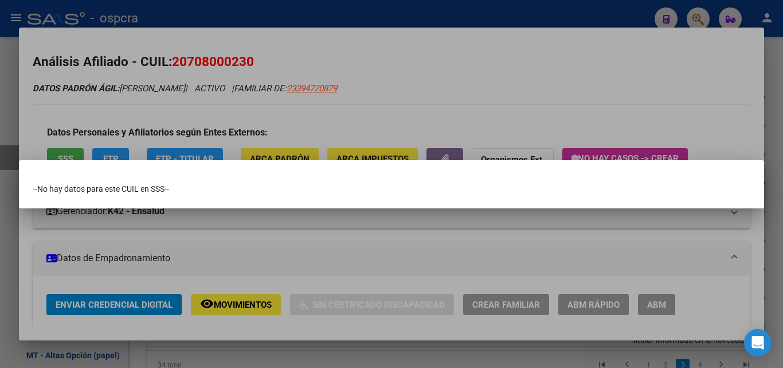
click at [307, 107] on div at bounding box center [391, 184] width 783 height 368
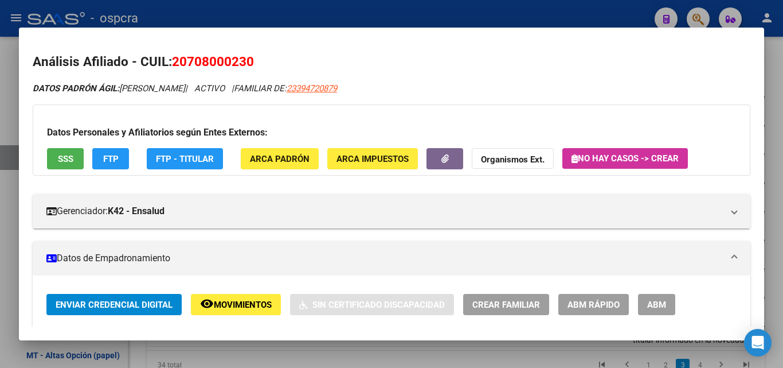
click at [0, 225] on div at bounding box center [391, 184] width 783 height 368
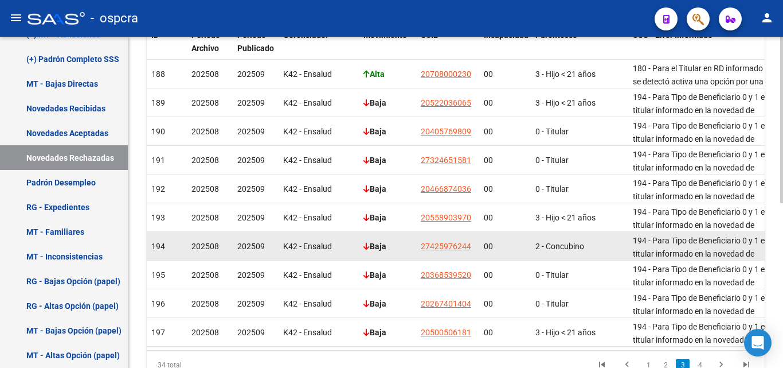
scroll to position [327, 0]
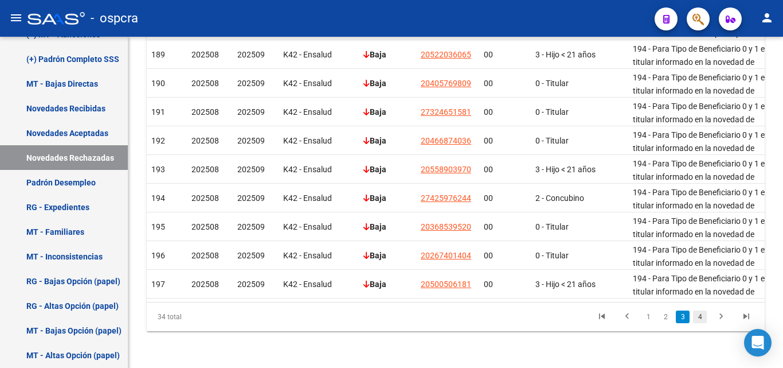
click at [700, 317] on link "4" at bounding box center [700, 316] width 14 height 13
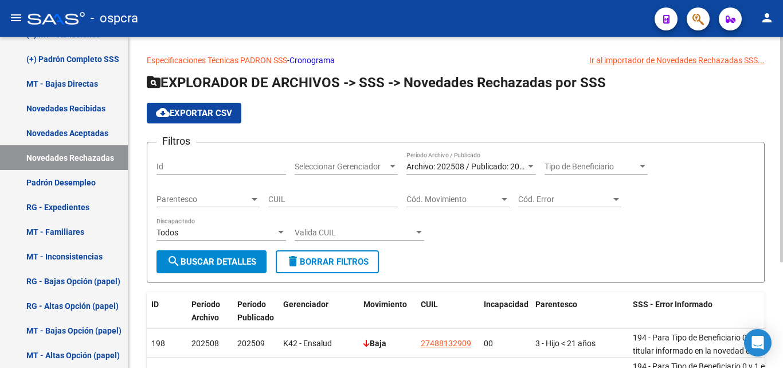
scroll to position [0, 0]
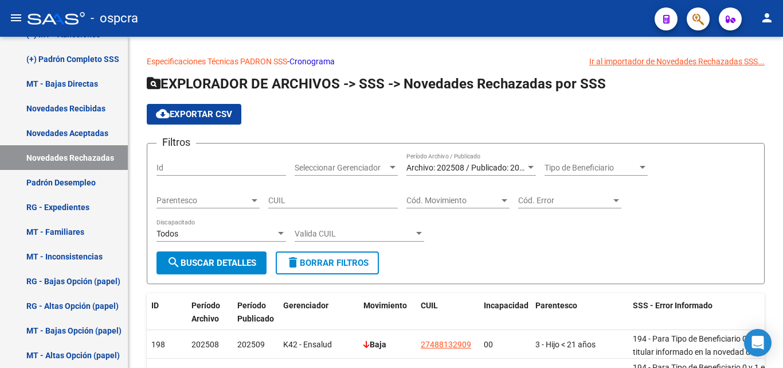
click at [711, 18] on mat-toolbar "menu - ospcra person" at bounding box center [391, 18] width 783 height 37
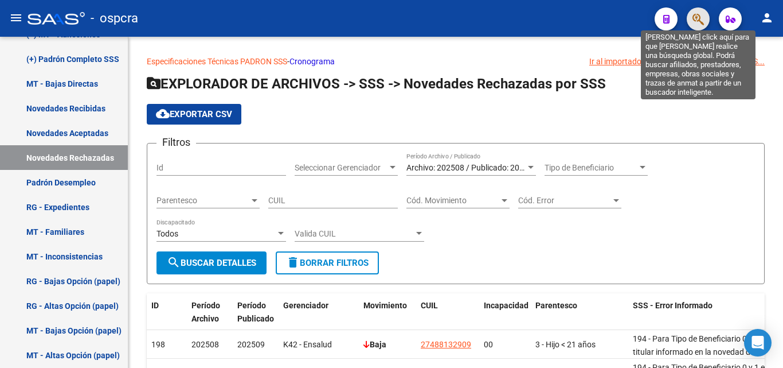
click at [704, 19] on icon "button" at bounding box center [698, 19] width 11 height 13
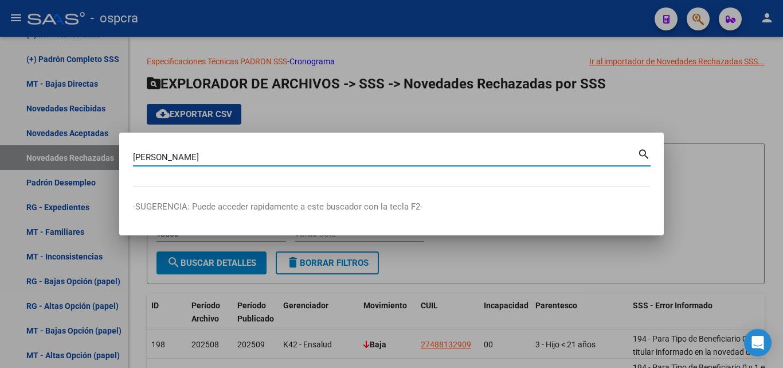
type input "[PERSON_NAME]"
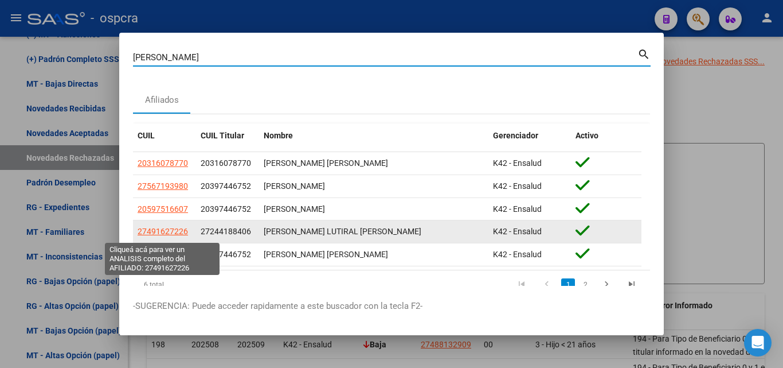
click at [170, 235] on span "27491627226" at bounding box center [163, 231] width 50 height 9
type textarea "27491627226"
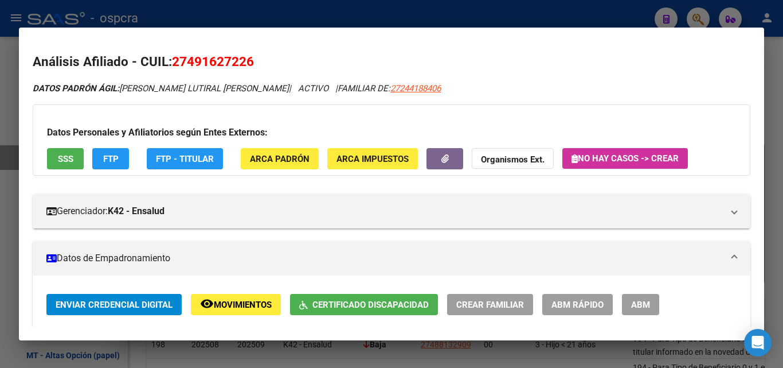
click at [0, 147] on div at bounding box center [391, 184] width 783 height 368
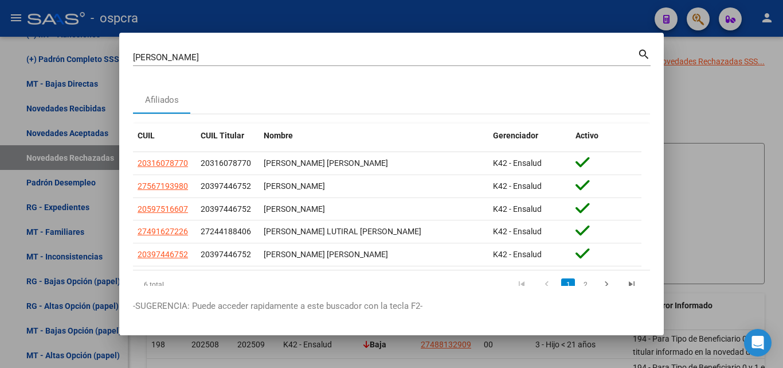
click at [725, 239] on div at bounding box center [391, 184] width 783 height 368
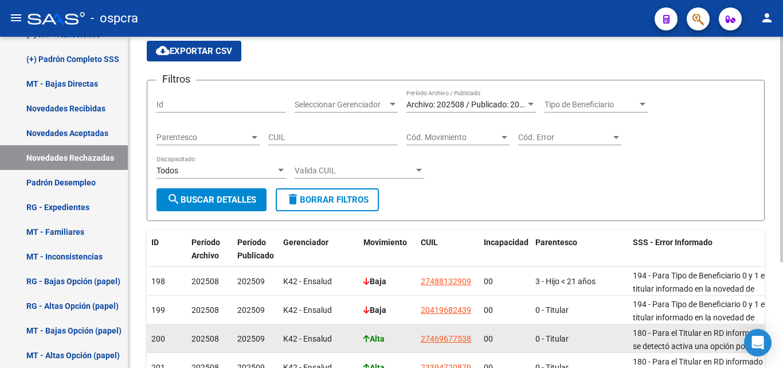
scroll to position [155, 0]
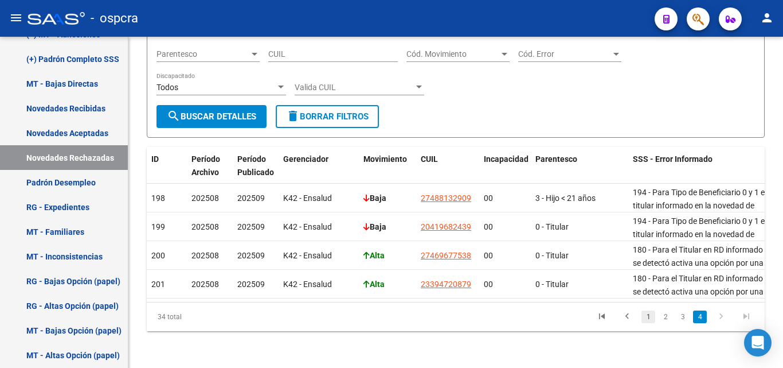
click at [653, 322] on link "1" at bounding box center [649, 316] width 14 height 13
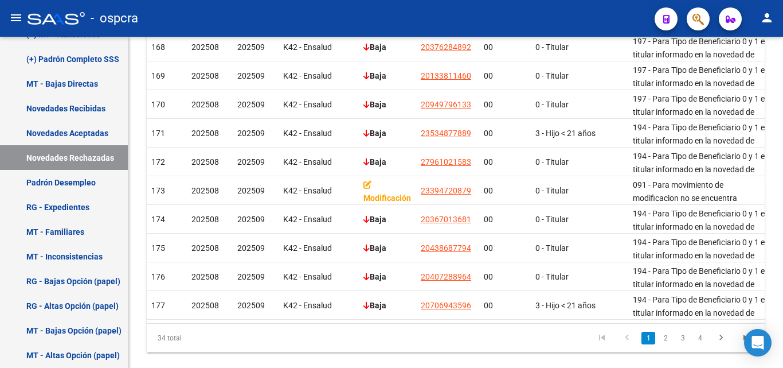
scroll to position [327, 0]
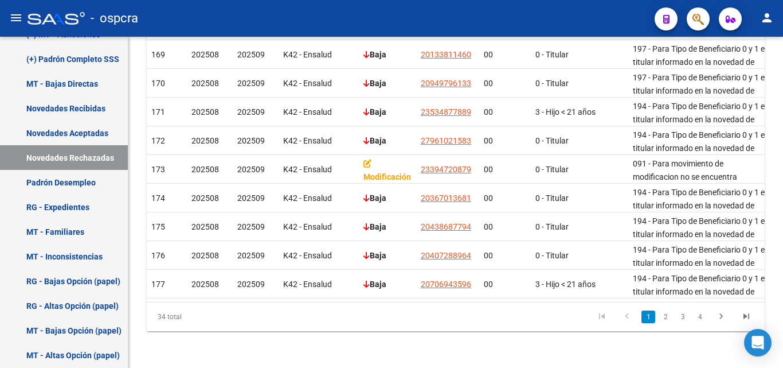
click at [669, 317] on link "2" at bounding box center [666, 316] width 14 height 13
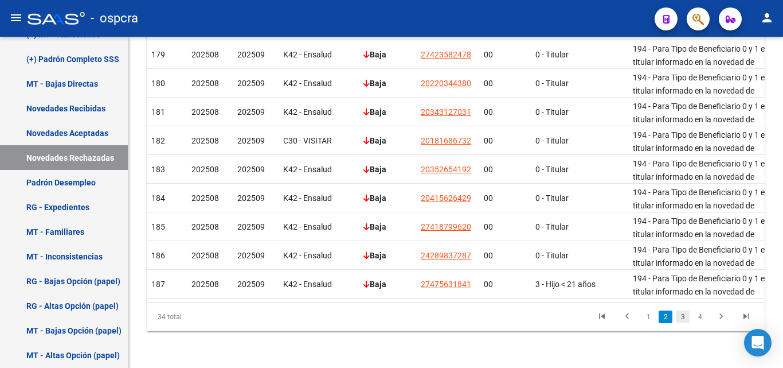
click at [680, 314] on link "3" at bounding box center [683, 316] width 14 height 13
click at [696, 319] on link "4" at bounding box center [700, 316] width 14 height 13
